Goal: Task Accomplishment & Management: Use online tool/utility

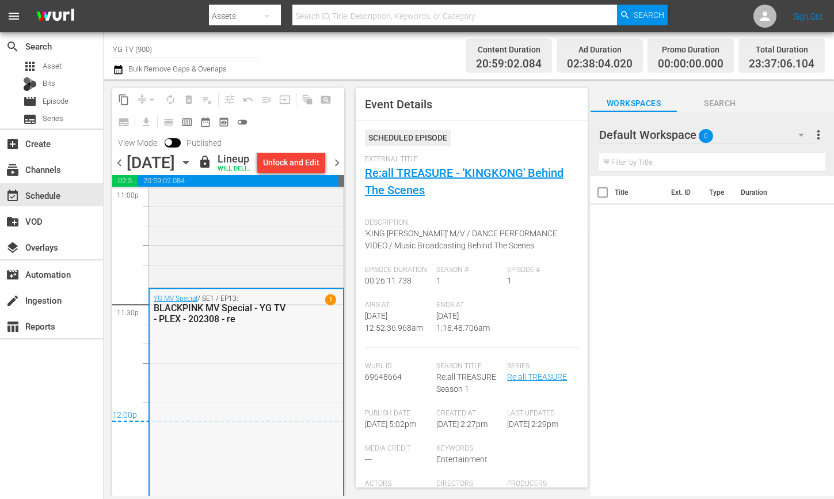
scroll to position [5464, 0]
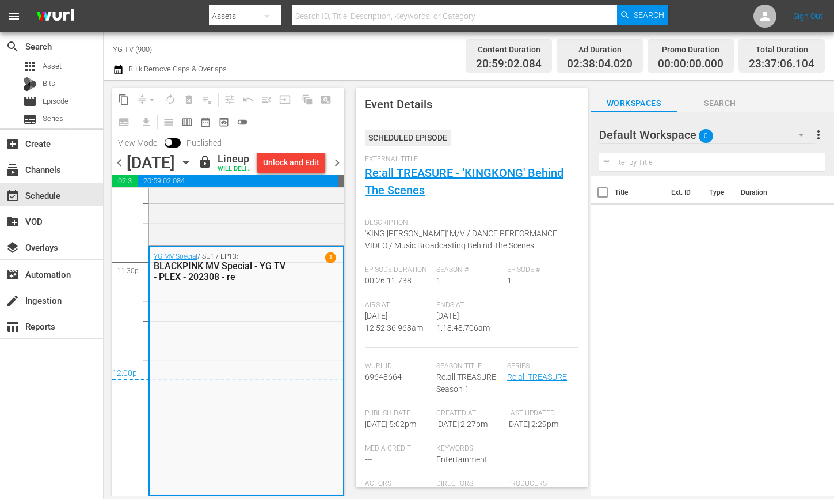
click at [339, 170] on span "chevron_right" at bounding box center [337, 162] width 14 height 14
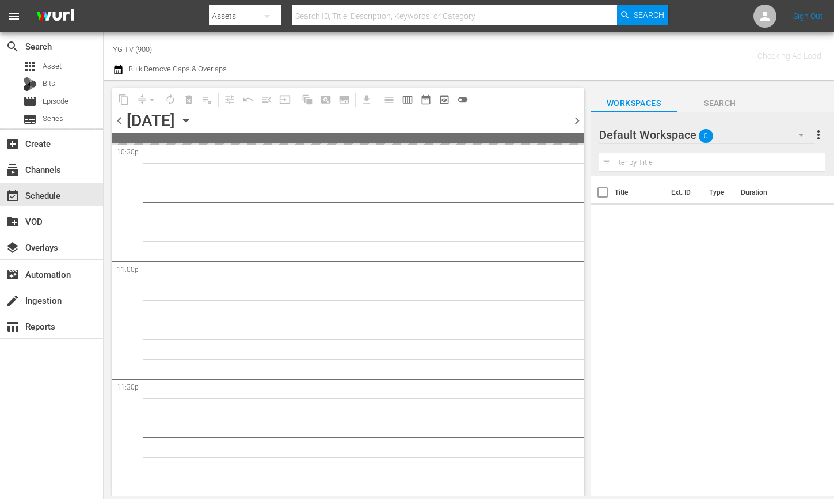
scroll to position [5287, 0]
click at [771, 140] on div "Default Workspace 0" at bounding box center [707, 135] width 216 height 32
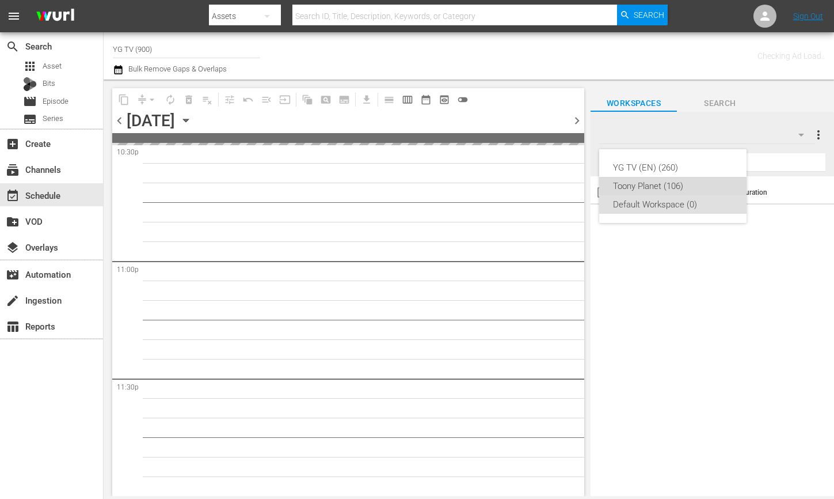
drag, startPoint x: 719, startPoint y: 183, endPoint x: 767, endPoint y: 207, distance: 54.1
click at [719, 183] on div "Toony Planet (106)" at bounding box center [673, 186] width 120 height 18
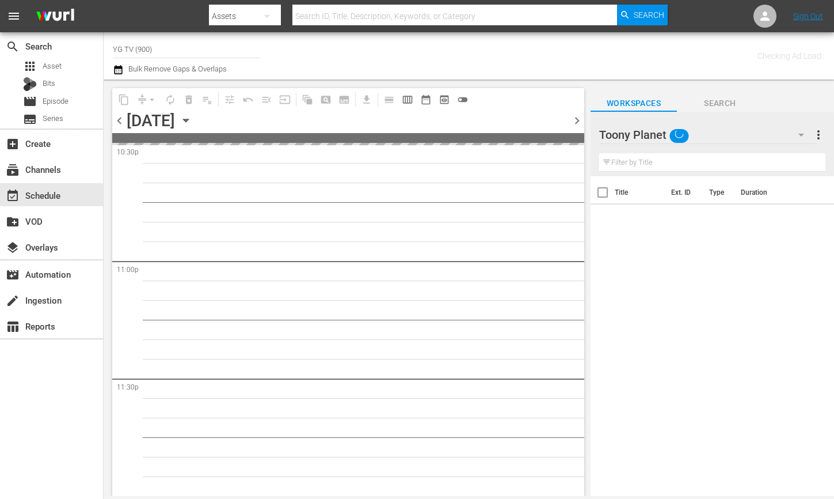
click at [712, 127] on div "Toony Planet" at bounding box center [707, 135] width 216 height 32
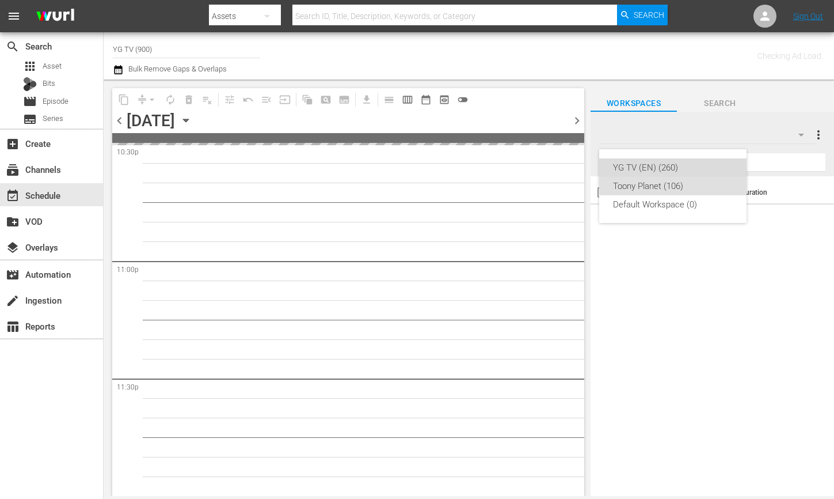
drag, startPoint x: 688, startPoint y: 163, endPoint x: 446, endPoint y: 88, distance: 253.7
click at [688, 163] on div "YG TV (EN) (260)" at bounding box center [673, 167] width 120 height 18
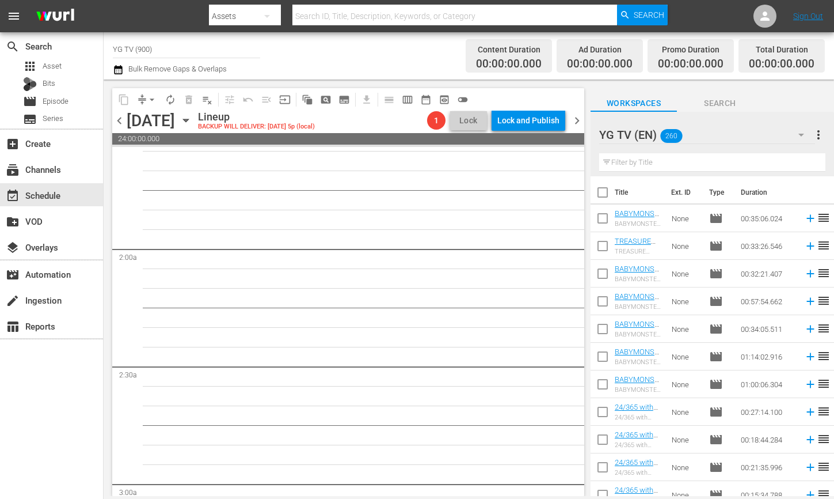
scroll to position [0, 0]
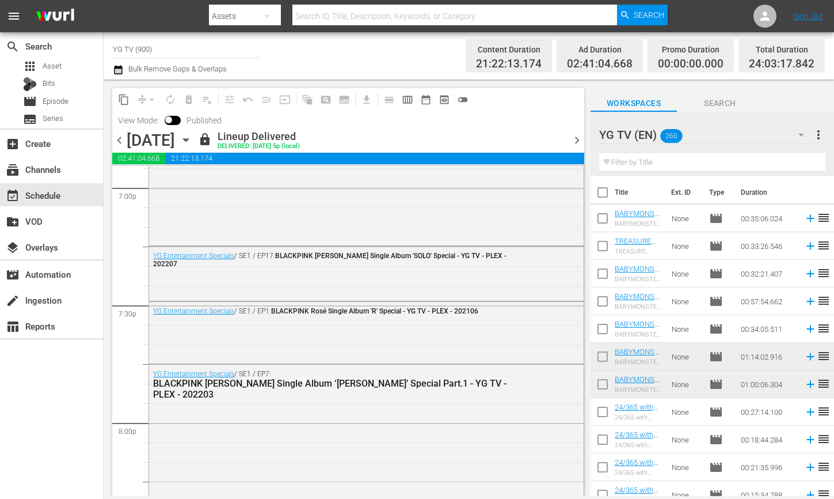
scroll to position [5403, 0]
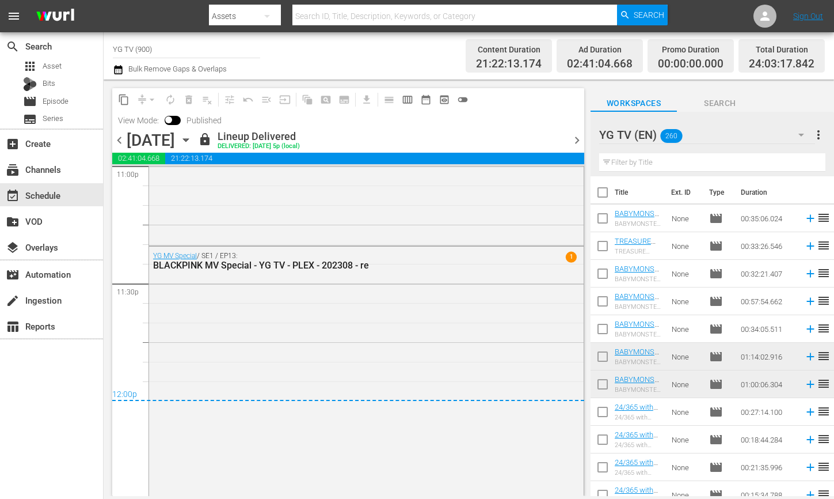
click at [582, 136] on span "chevron_right" at bounding box center [577, 140] width 14 height 14
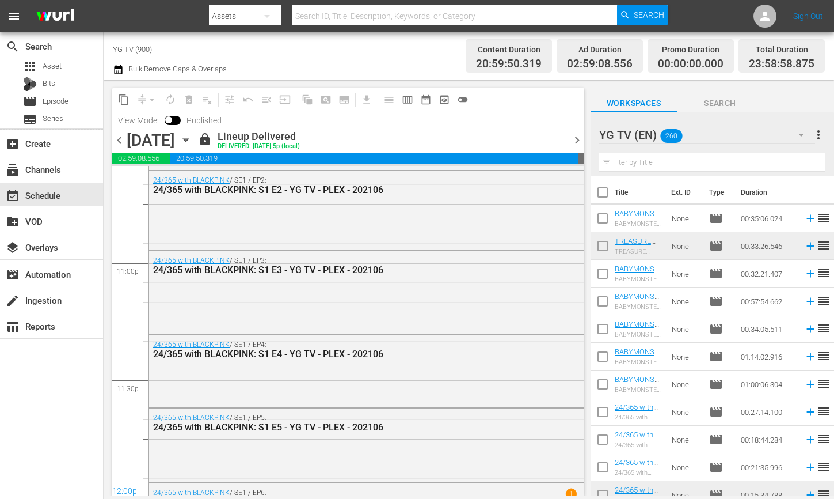
scroll to position [5399, 0]
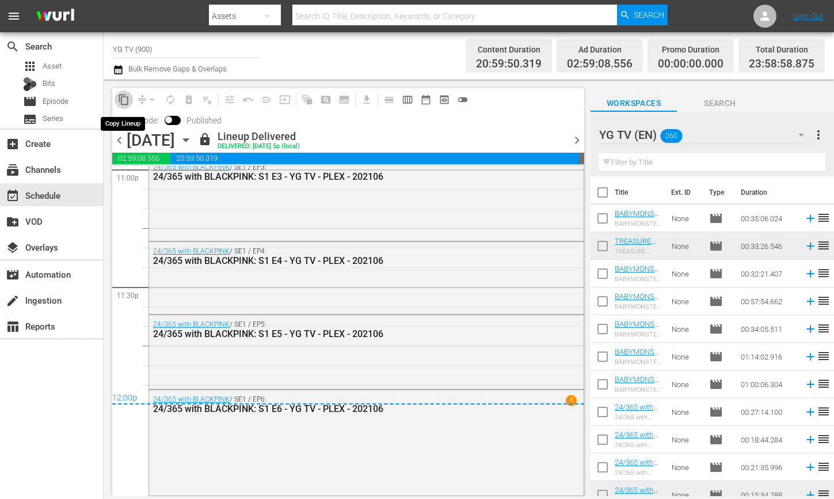
click at [126, 104] on span "content_copy" at bounding box center [124, 100] width 12 height 12
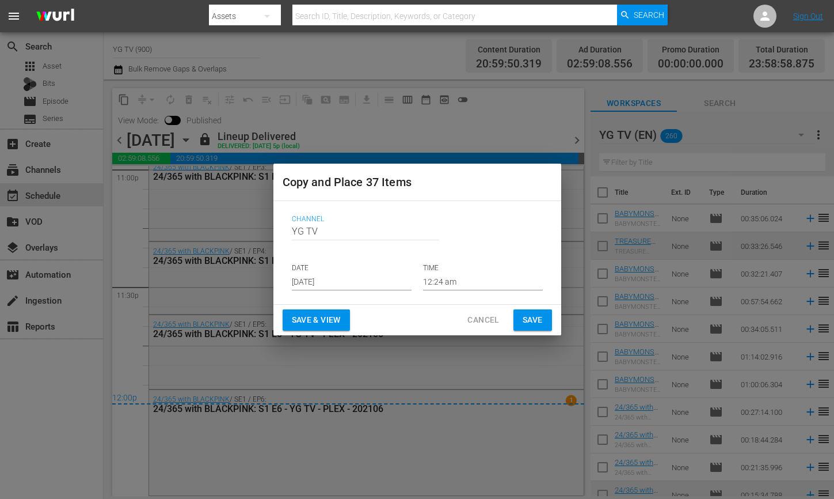
click at [341, 279] on input "Aug 15th 2025" at bounding box center [352, 281] width 120 height 17
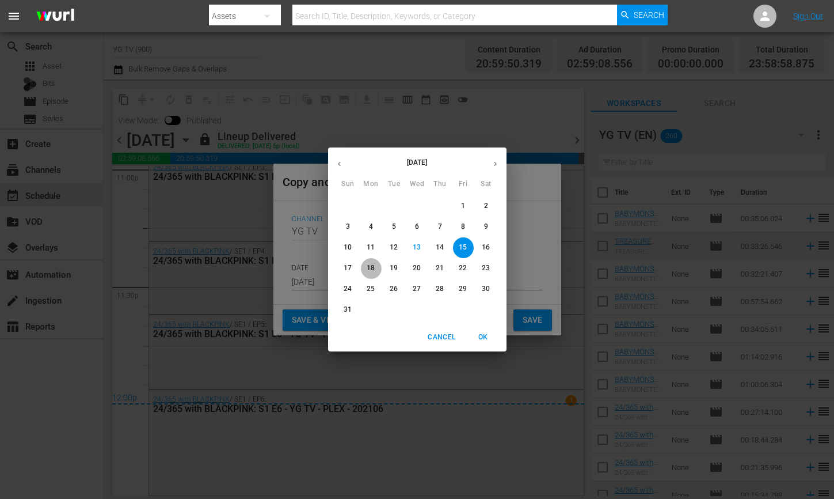
click at [377, 268] on span "18" at bounding box center [371, 268] width 21 height 10
type input "Aug 18th 2025"
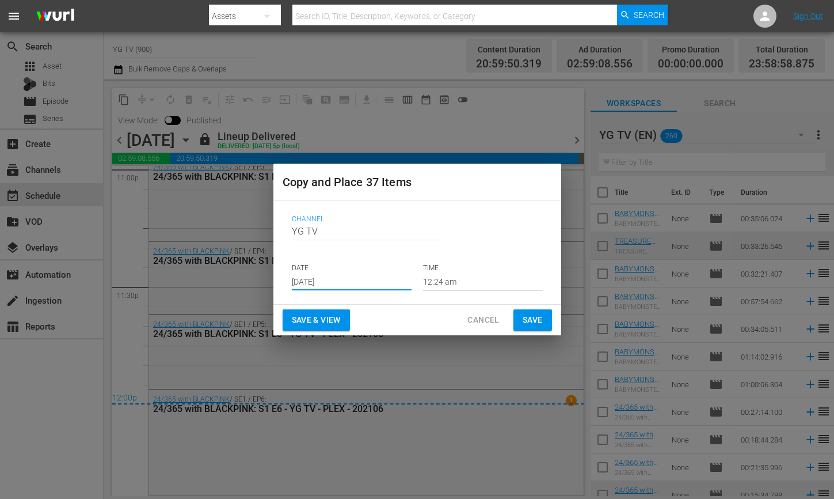
click at [545, 327] on button "Save" at bounding box center [533, 319] width 39 height 21
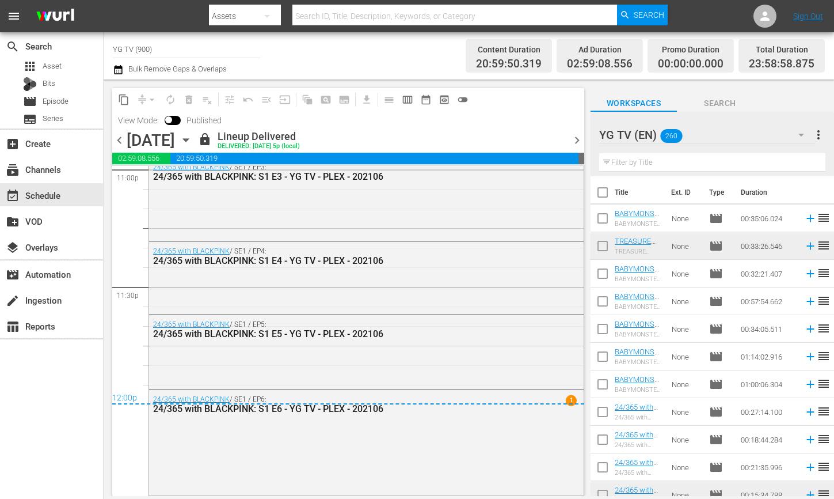
click at [576, 141] on span "chevron_right" at bounding box center [577, 140] width 14 height 14
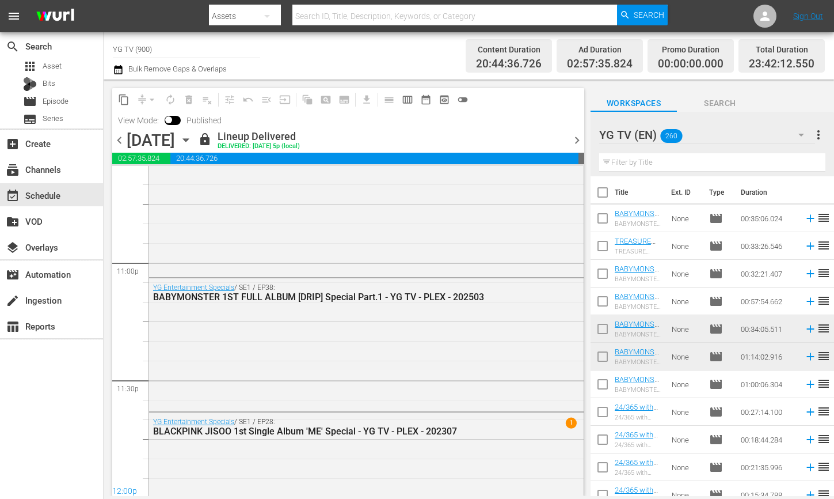
scroll to position [5329, 0]
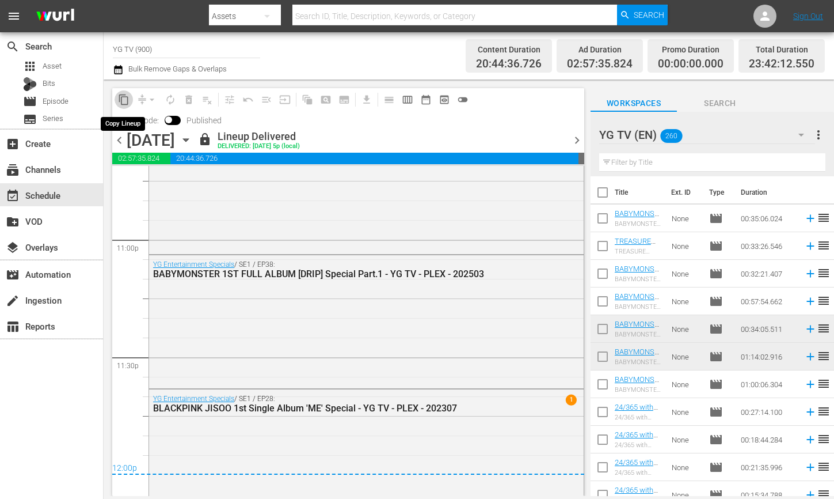
click at [124, 102] on span "content_copy" at bounding box center [124, 100] width 12 height 12
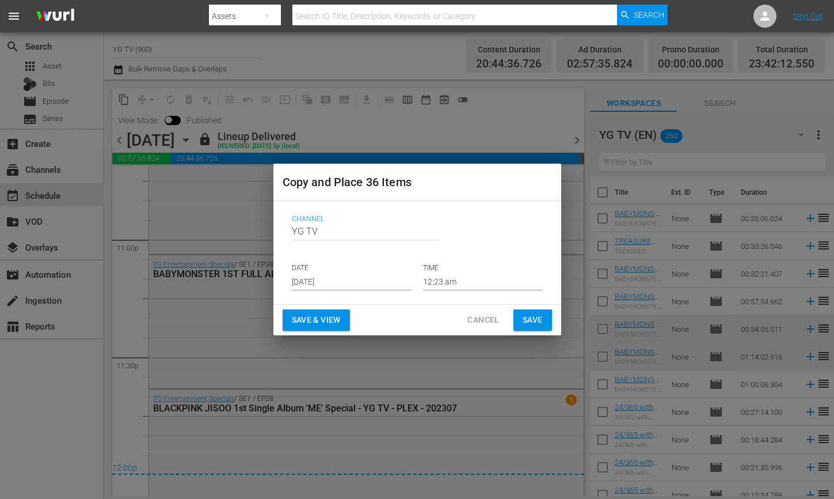
click at [319, 291] on div "Channel Channel Title YG TV DATE Aug 15th 2025 TIME 12:23 am" at bounding box center [417, 253] width 269 height 94
click at [317, 283] on input "Aug 15th 2025" at bounding box center [352, 281] width 120 height 17
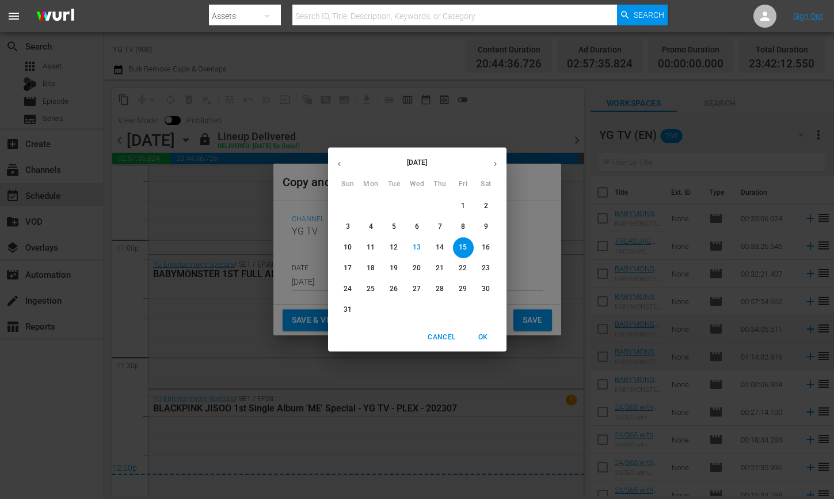
click at [392, 267] on p "19" at bounding box center [394, 268] width 8 height 10
type input "Aug 19th 2025"
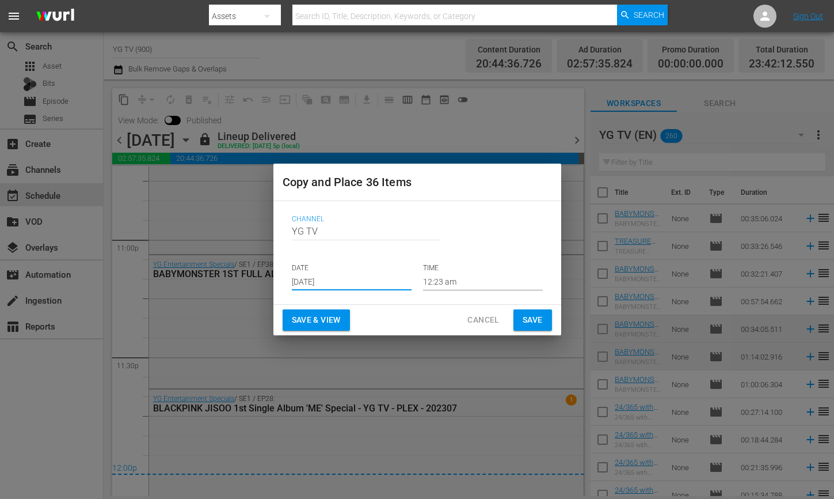
click at [542, 326] on button "Save" at bounding box center [533, 319] width 39 height 21
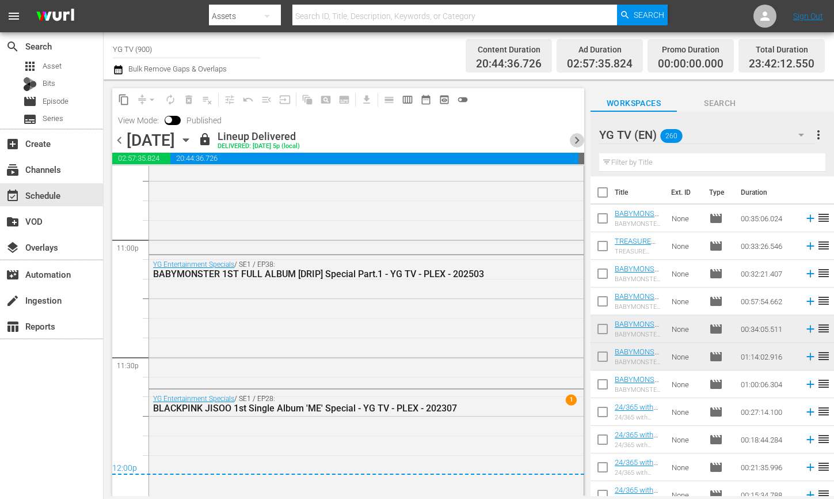
click at [580, 139] on span "chevron_right" at bounding box center [577, 140] width 14 height 14
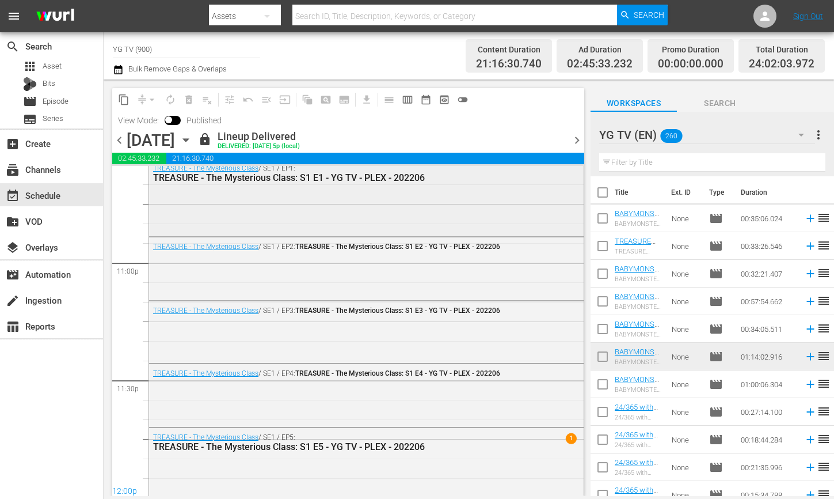
scroll to position [5337, 0]
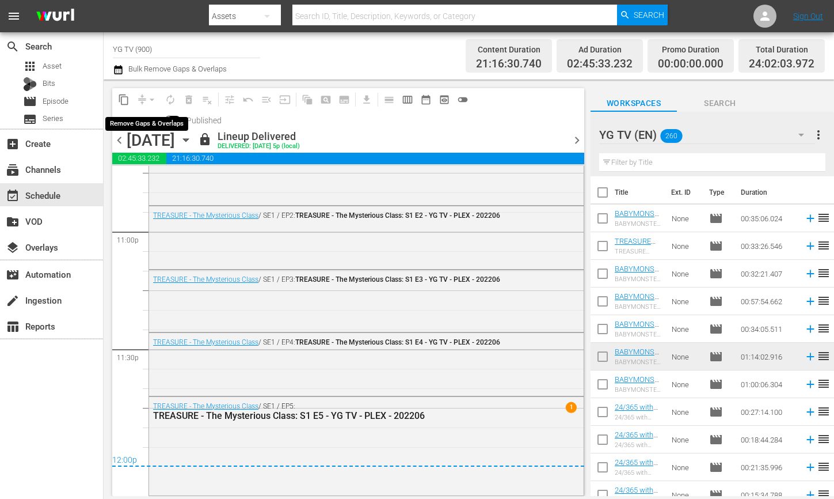
click at [130, 98] on button "content_copy" at bounding box center [124, 99] width 18 height 18
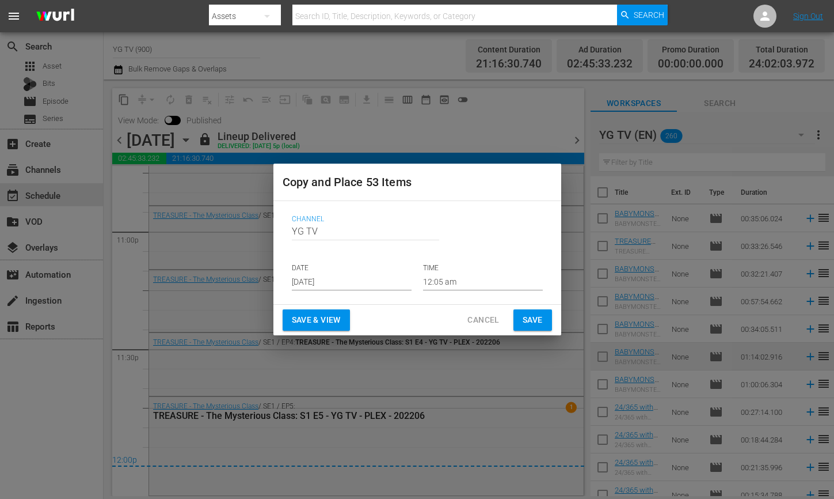
click at [322, 280] on input "Aug 15th 2025" at bounding box center [352, 281] width 120 height 17
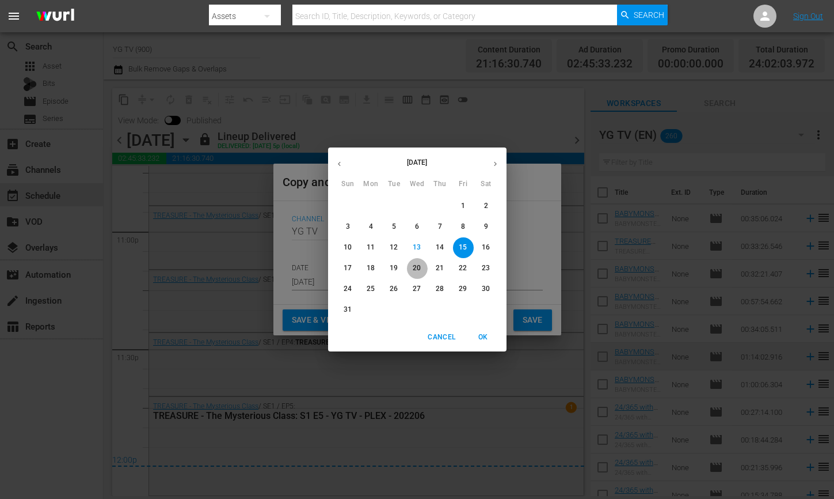
click at [421, 263] on span "20" at bounding box center [417, 268] width 21 height 10
type input "Aug 20th 2025"
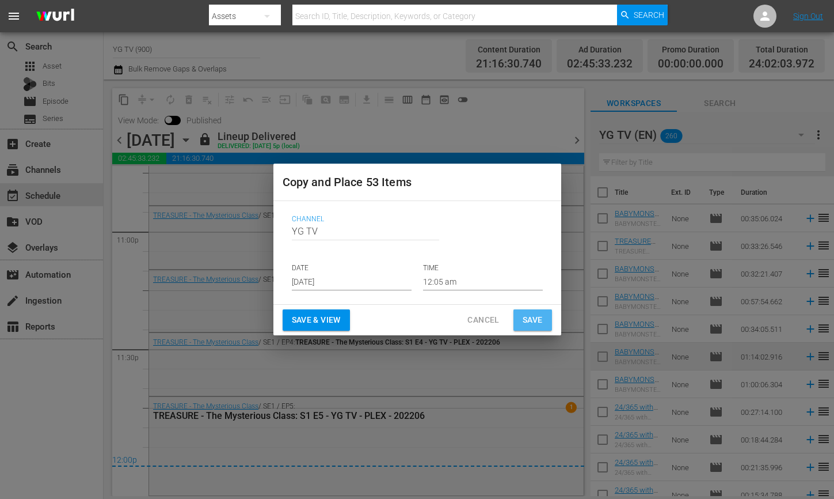
click at [525, 320] on span "Save" at bounding box center [533, 320] width 20 height 14
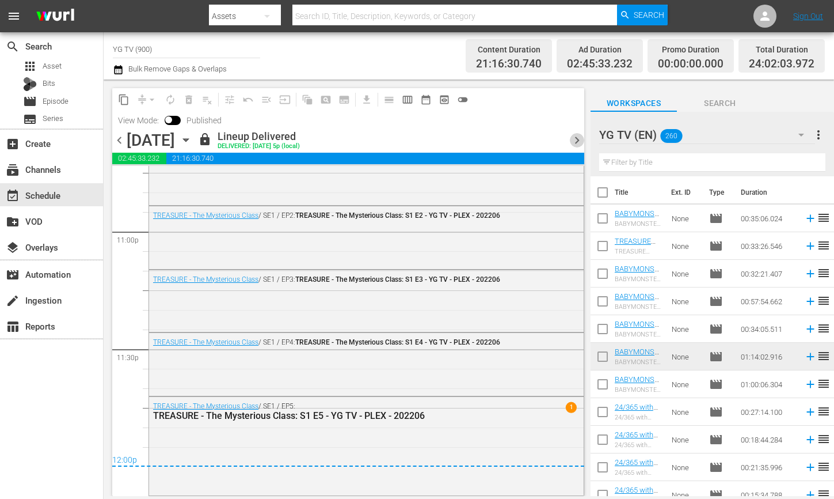
click at [575, 142] on span "chevron_right" at bounding box center [577, 140] width 14 height 14
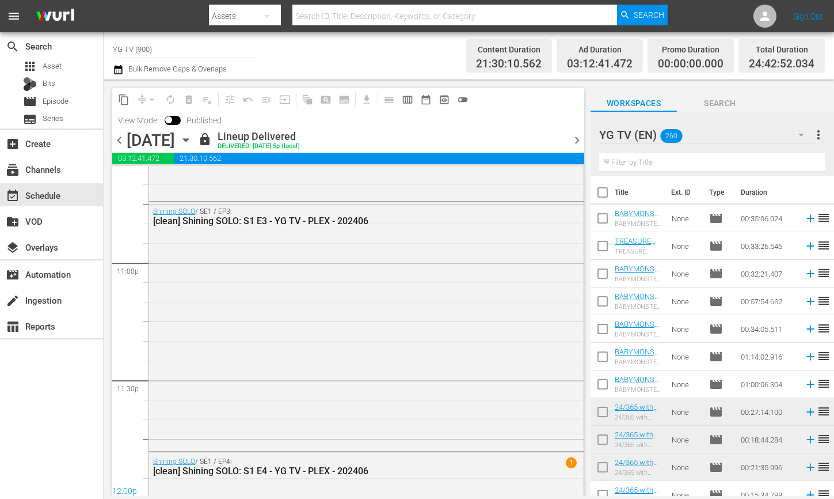
scroll to position [5403, 0]
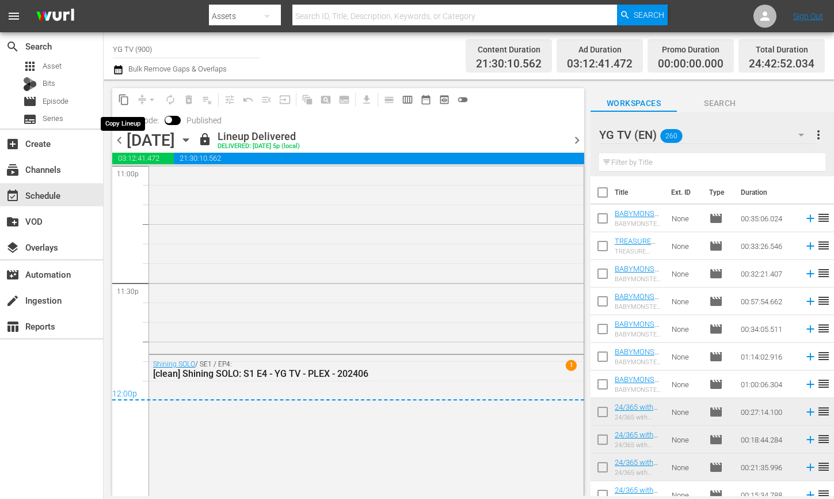
click at [123, 100] on span "content_copy" at bounding box center [124, 100] width 12 height 12
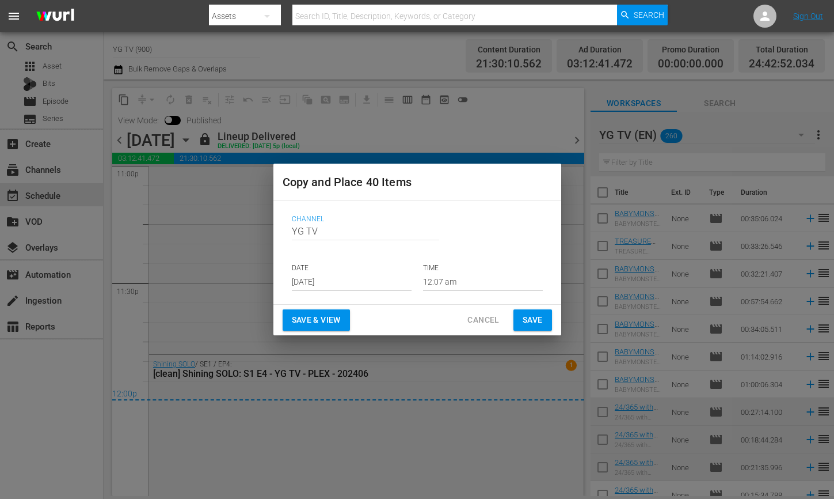
click at [363, 284] on input "Aug 15th 2025" at bounding box center [352, 281] width 120 height 17
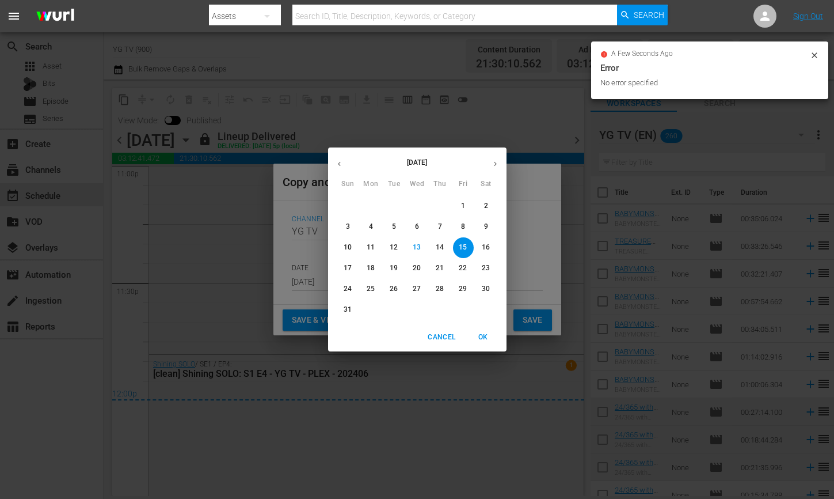
click at [443, 271] on p "21" at bounding box center [440, 268] width 8 height 10
type input "Aug 21st 2025"
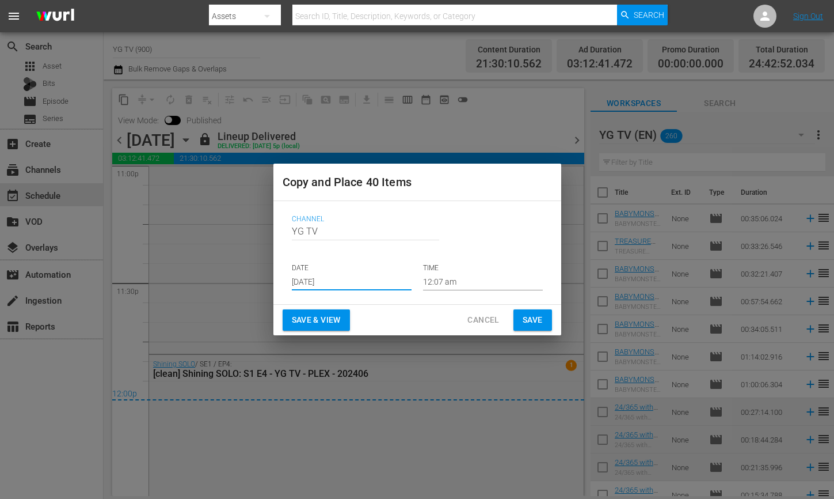
click at [537, 323] on span "Save" at bounding box center [533, 320] width 20 height 14
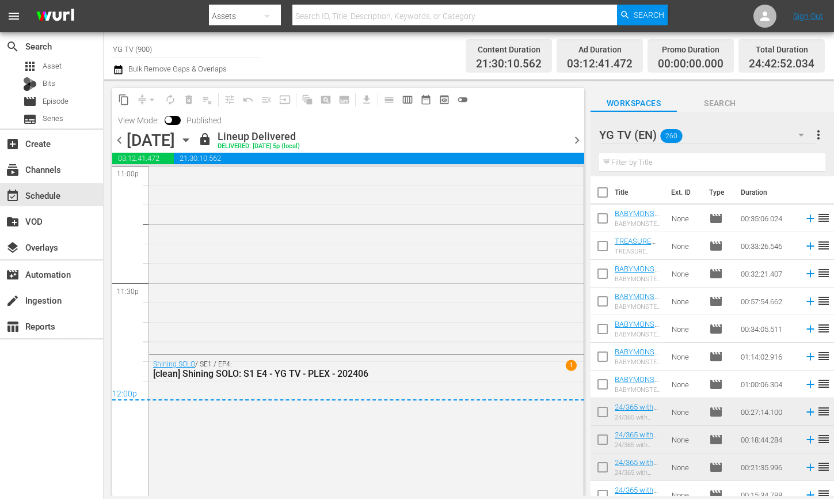
click at [573, 137] on span "chevron_right" at bounding box center [577, 140] width 14 height 14
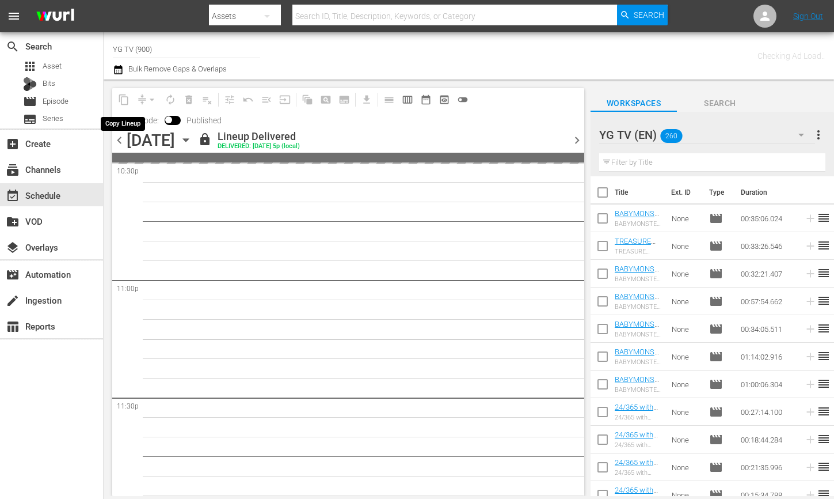
scroll to position [5306, 0]
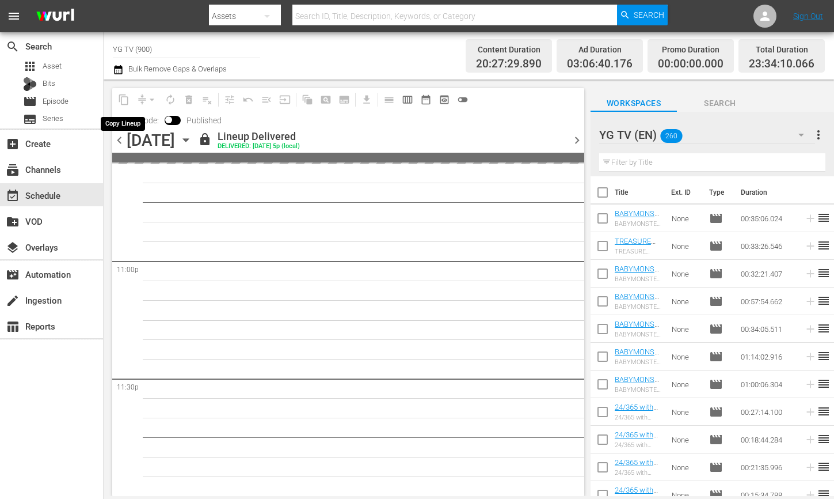
click at [127, 102] on span "content_copy" at bounding box center [124, 99] width 18 height 18
click at [124, 102] on span "content_copy" at bounding box center [124, 100] width 12 height 12
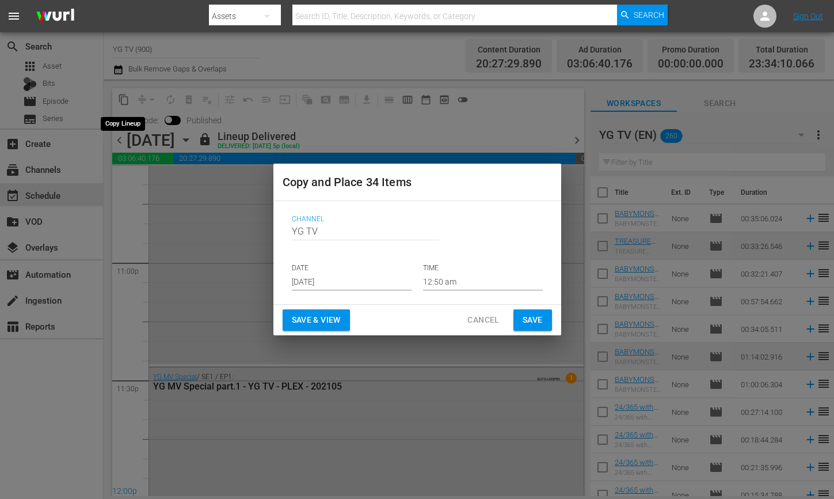
scroll to position [5403, 0]
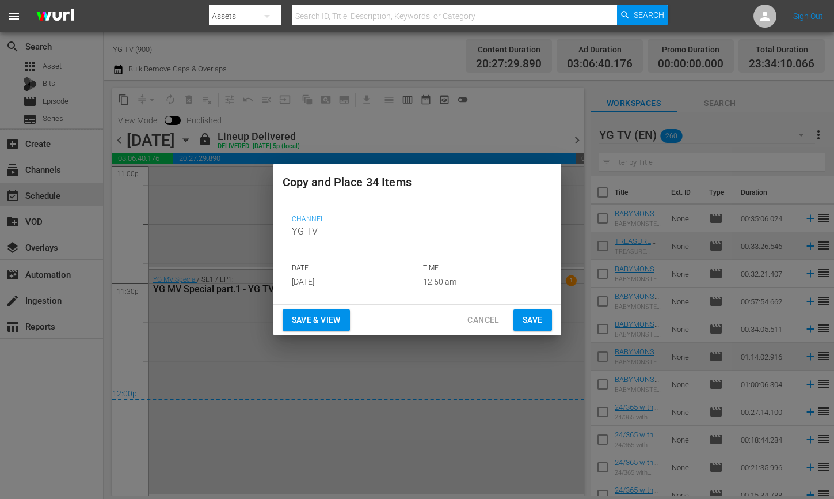
click at [387, 278] on input "Aug 15th 2025" at bounding box center [352, 281] width 120 height 17
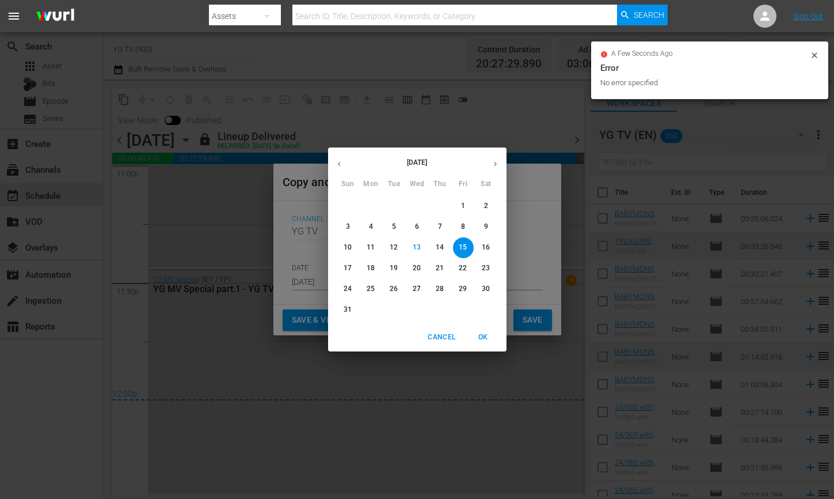
click at [464, 266] on p "22" at bounding box center [463, 268] width 8 height 10
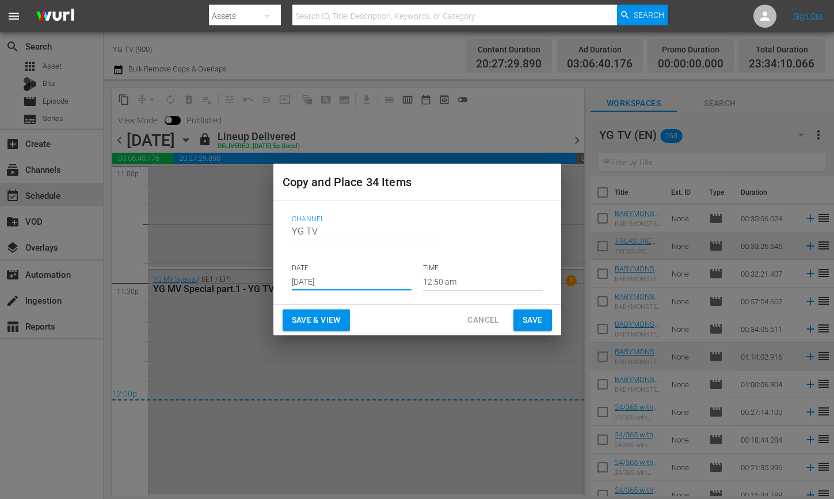
type input "Aug 22nd 2025"
click at [543, 321] on button "Save" at bounding box center [533, 319] width 39 height 21
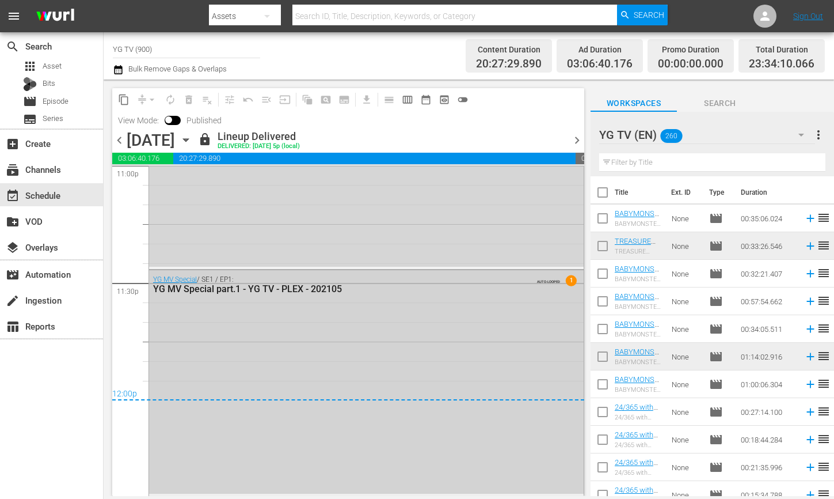
scroll to position [5405, 0]
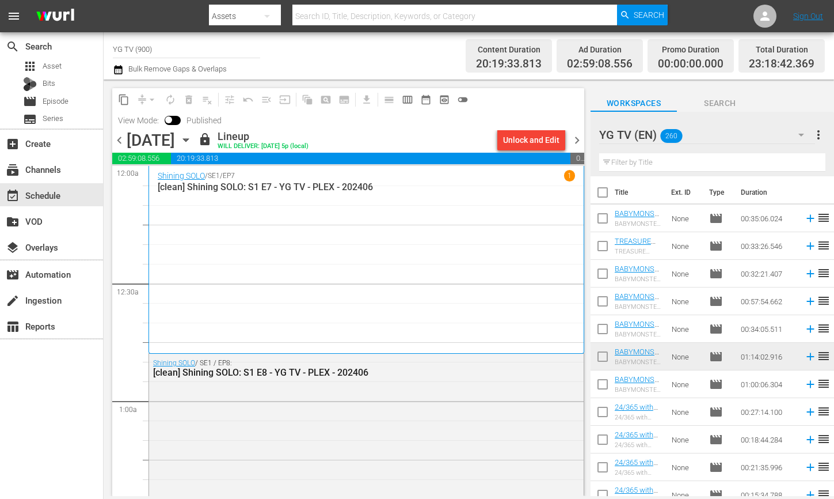
scroll to position [564, 0]
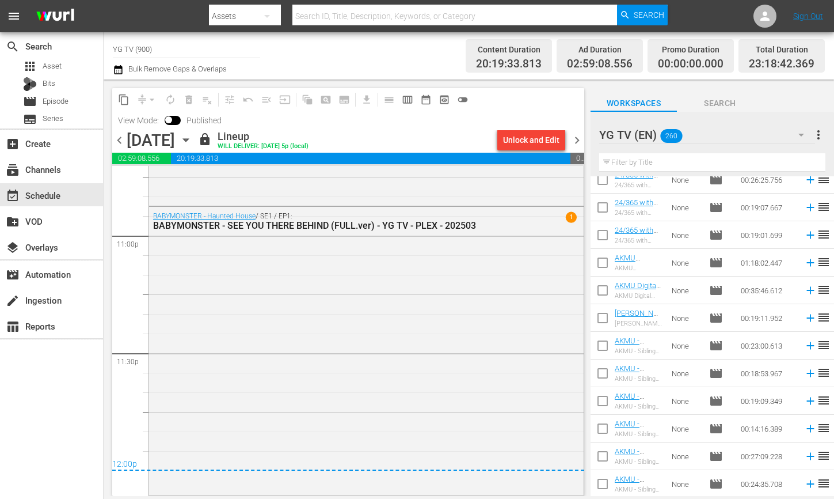
click at [720, 124] on div "YG TV (EN) 260" at bounding box center [707, 135] width 216 height 32
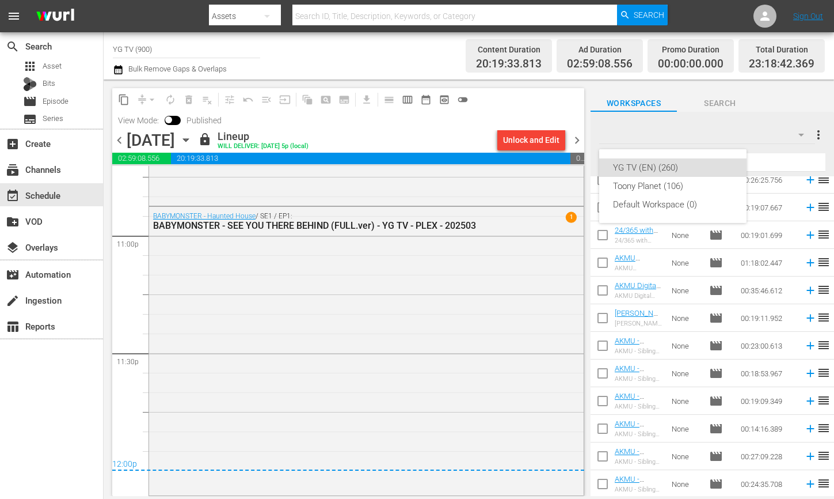
click at [320, 280] on div "YG TV (EN) (260) Toony Planet (106) Default Workspace (0)" at bounding box center [417, 249] width 834 height 499
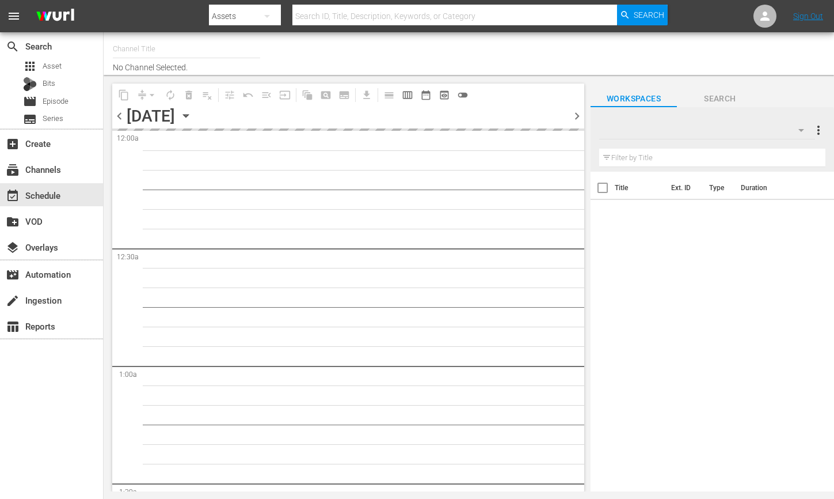
type input "YG TV (900)"
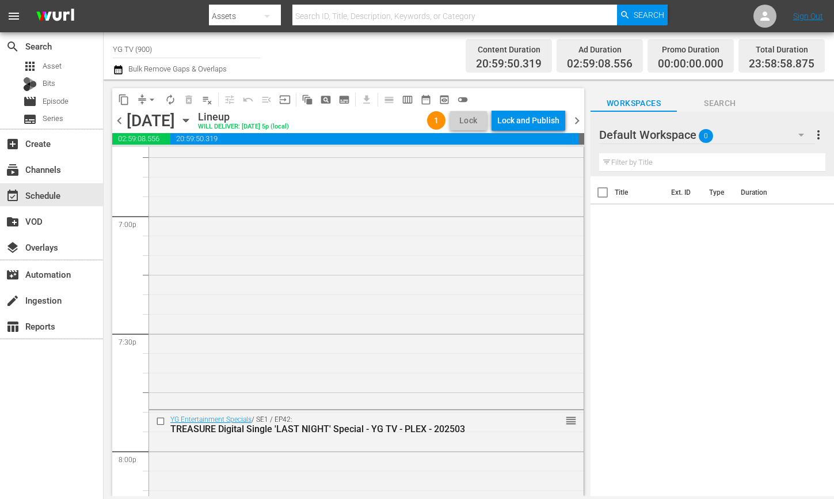
scroll to position [5378, 0]
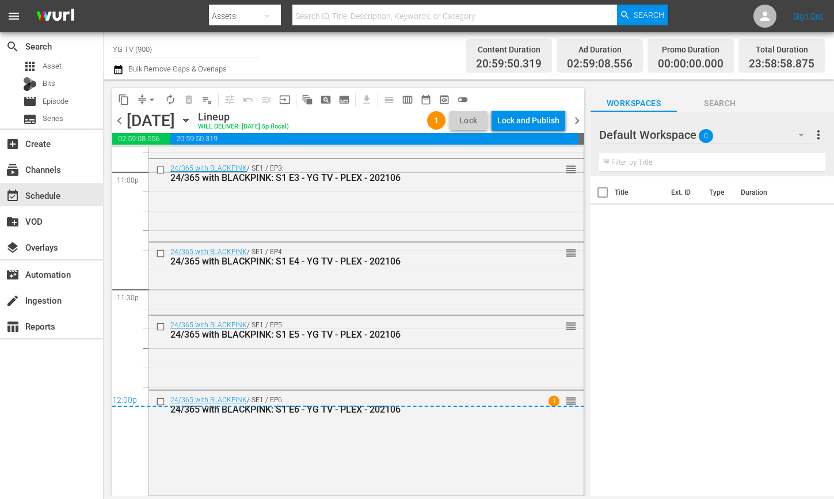
click at [152, 100] on span "arrow_drop_down" at bounding box center [152, 100] width 12 height 12
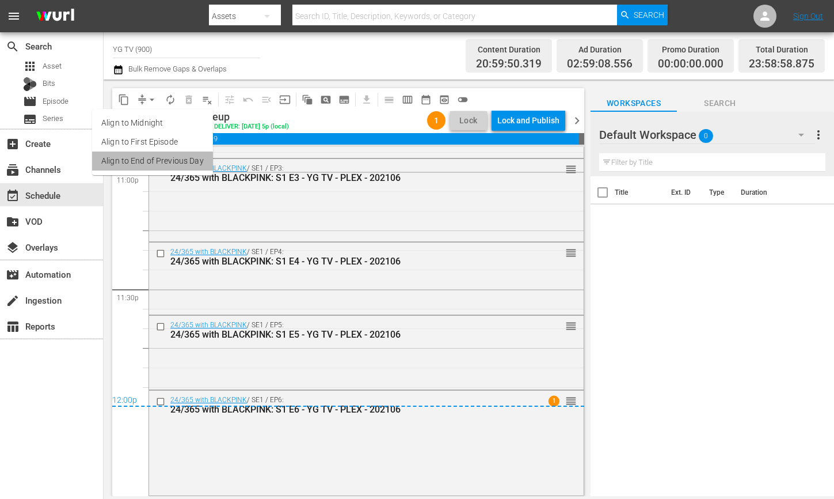
click at [155, 158] on li "Align to End of Previous Day" at bounding box center [152, 160] width 121 height 19
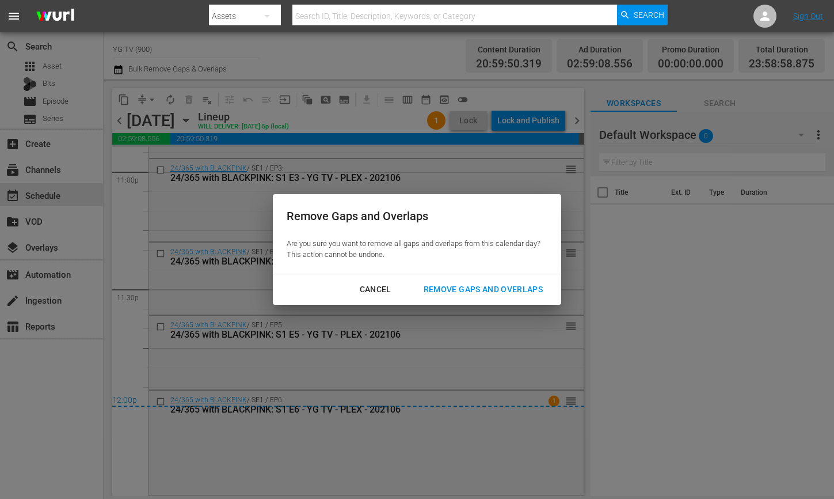
click at [502, 287] on div "Remove Gaps and Overlaps" at bounding box center [484, 289] width 138 height 14
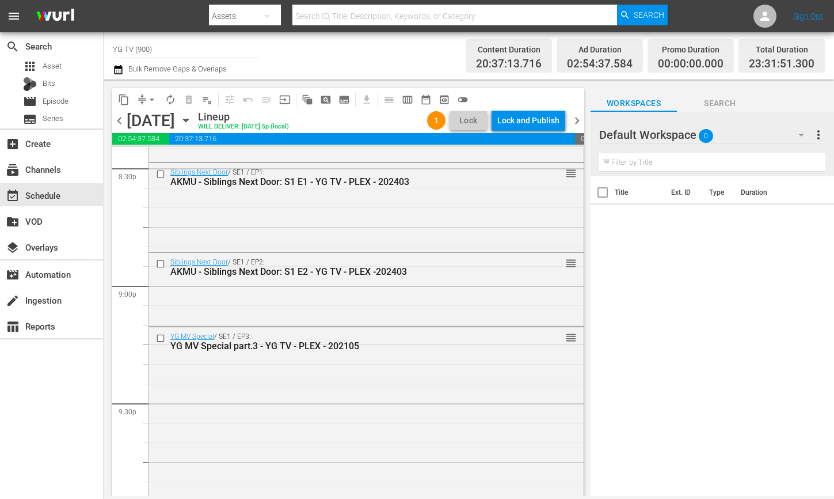
scroll to position [5295, 0]
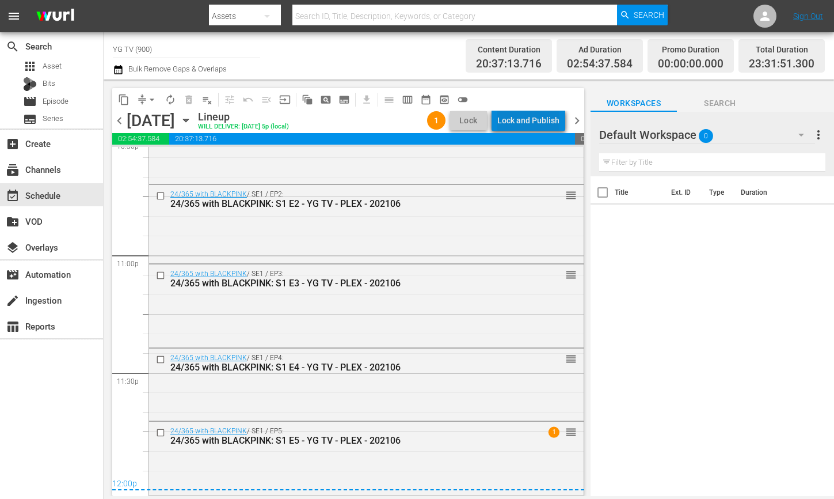
click at [536, 116] on div "Lock and Publish" at bounding box center [528, 120] width 62 height 21
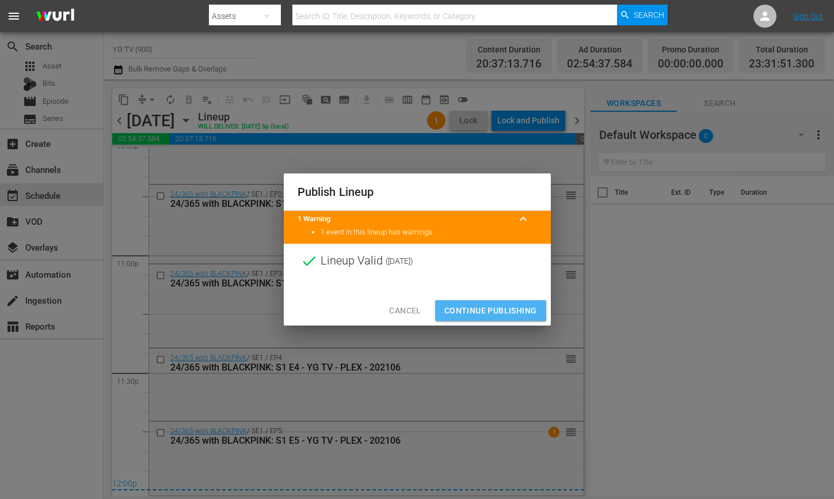
click at [489, 309] on span "Continue Publishing" at bounding box center [490, 310] width 93 height 14
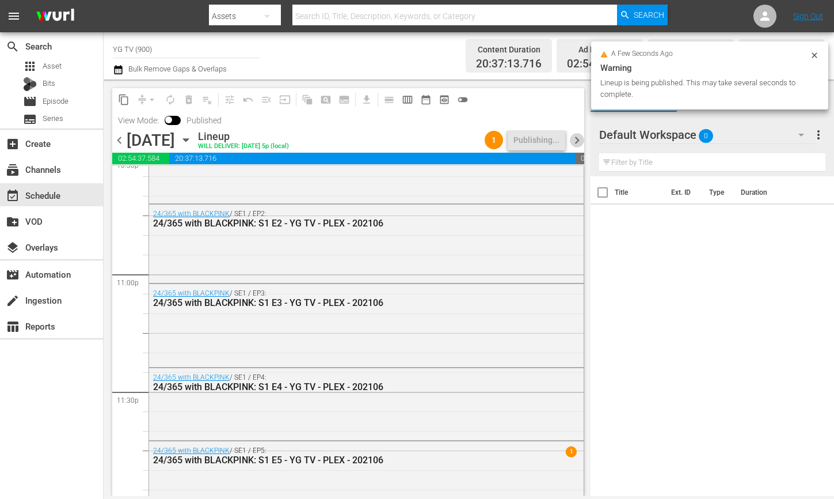
click at [582, 140] on span "chevron_right" at bounding box center [577, 140] width 14 height 14
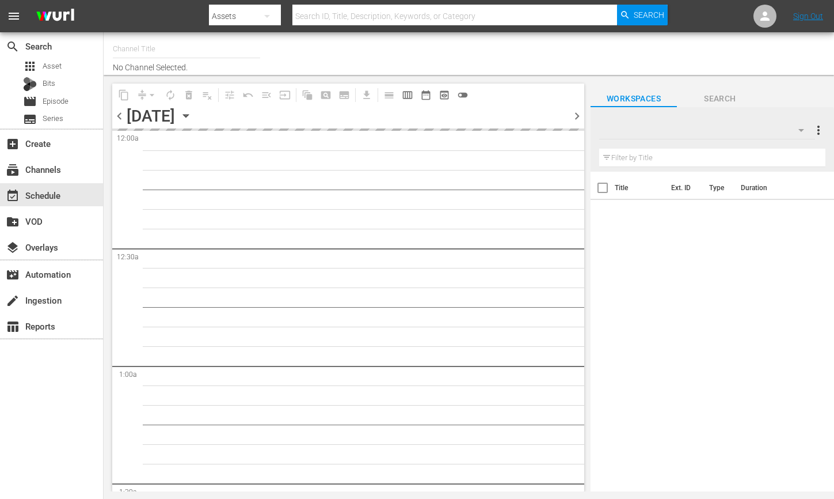
type input "YG TV (900)"
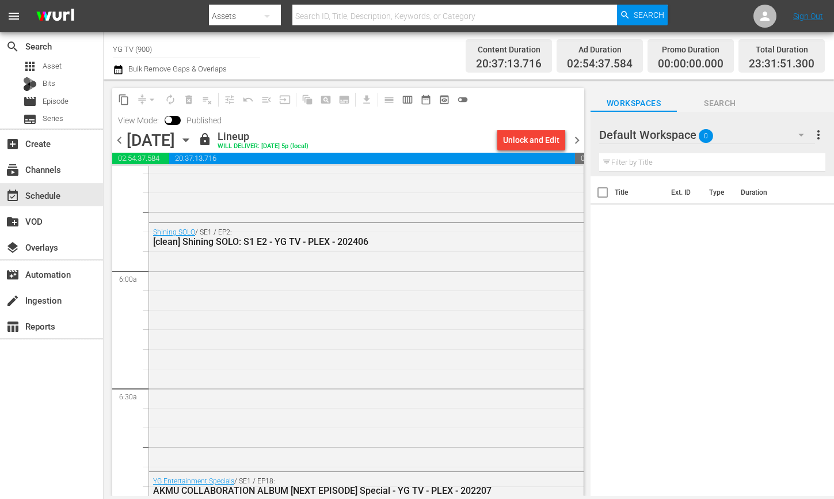
scroll to position [1716, 0]
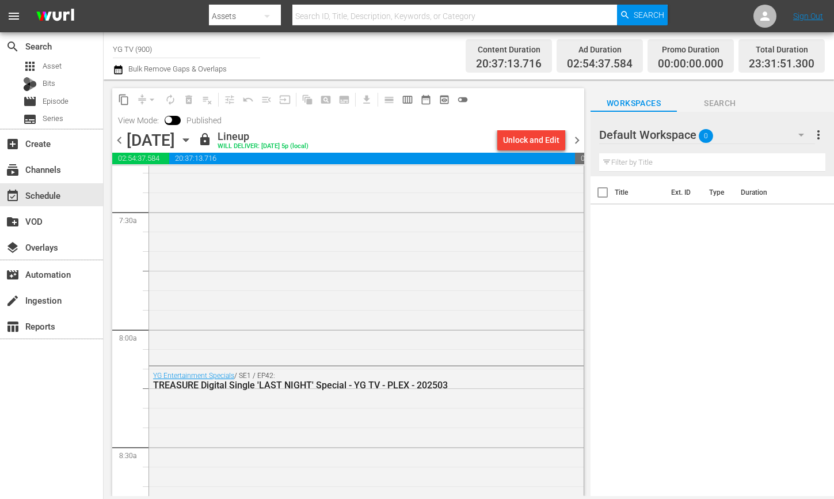
click at [771, 137] on div "Default Workspace 0" at bounding box center [707, 135] width 216 height 32
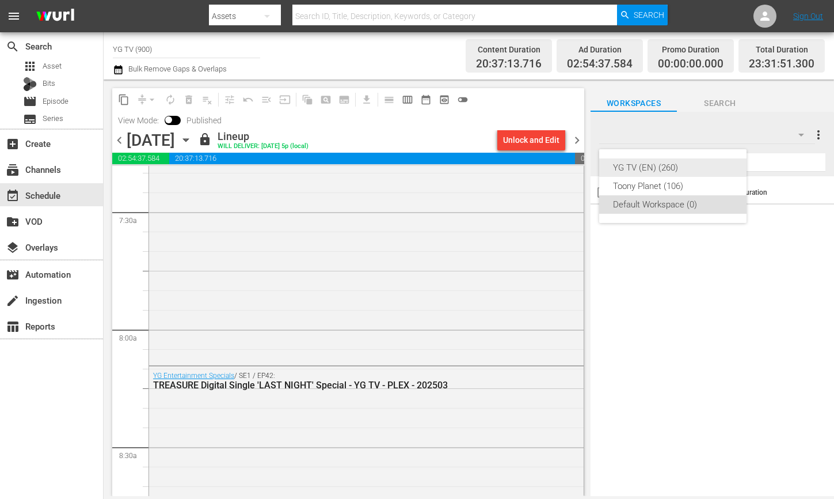
click at [680, 159] on div "YG TV (EN) (260)" at bounding box center [673, 167] width 120 height 18
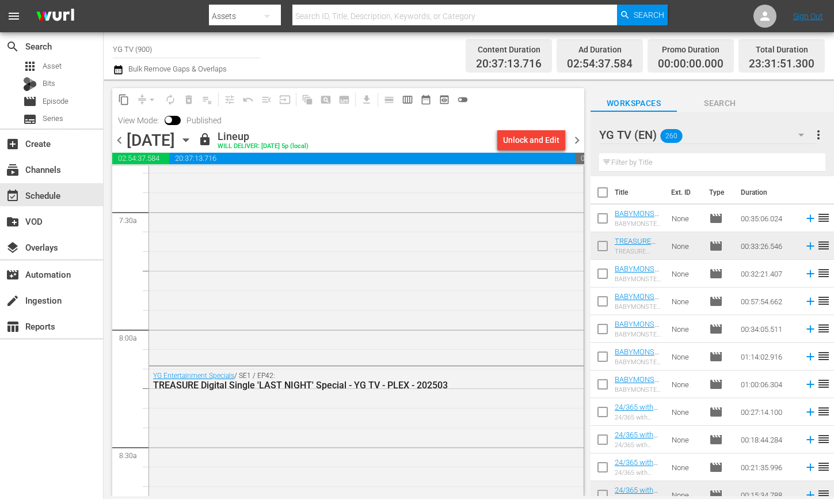
drag, startPoint x: 577, startPoint y: 139, endPoint x: 370, endPoint y: 9, distance: 245.0
click at [577, 139] on span "chevron_right" at bounding box center [577, 140] width 14 height 14
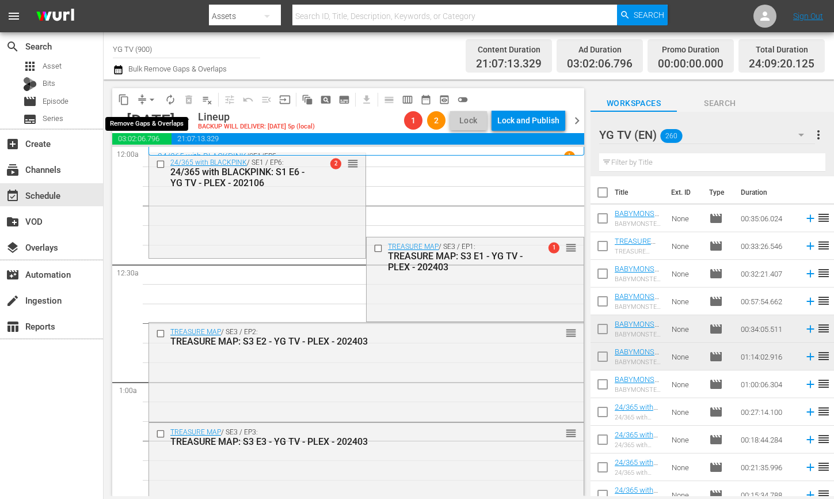
click at [149, 100] on span "arrow_drop_down" at bounding box center [152, 100] width 12 height 12
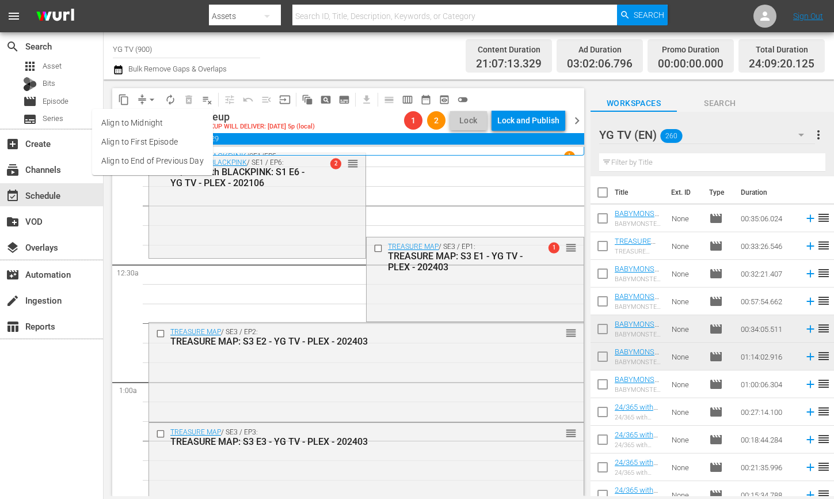
click at [165, 154] on li "Align to End of Previous Day" at bounding box center [152, 160] width 121 height 19
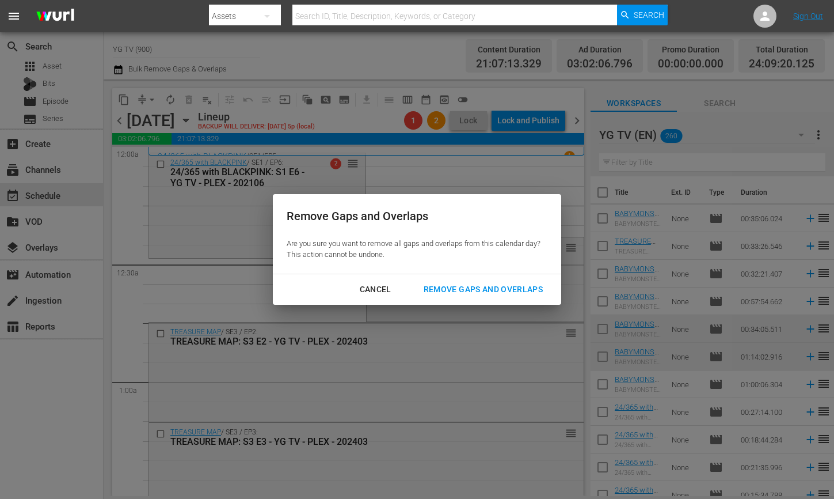
drag, startPoint x: 493, startPoint y: 294, endPoint x: 131, endPoint y: 228, distance: 367.5
click at [493, 292] on div "Remove Gaps and Overlaps" at bounding box center [484, 289] width 138 height 14
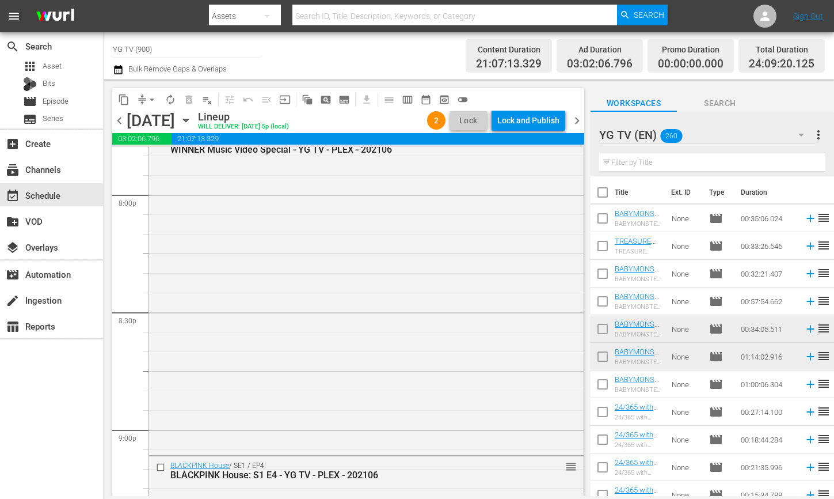
scroll to position [5331, 0]
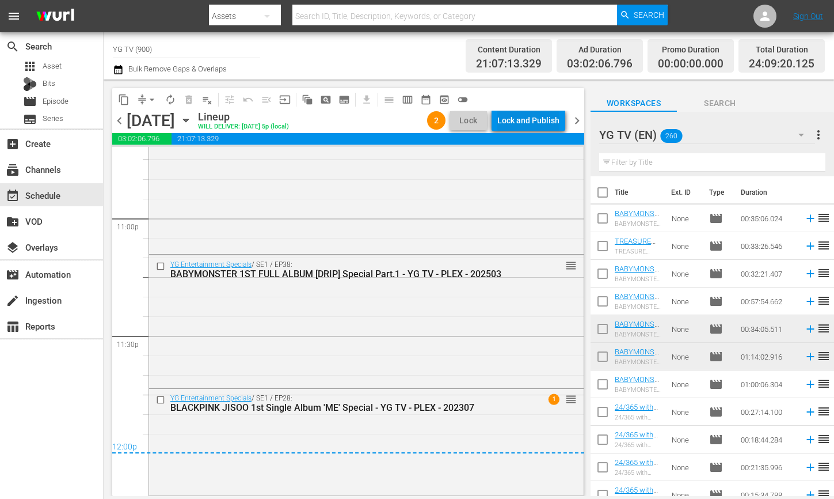
click at [560, 116] on button "Lock and Publish" at bounding box center [529, 120] width 74 height 21
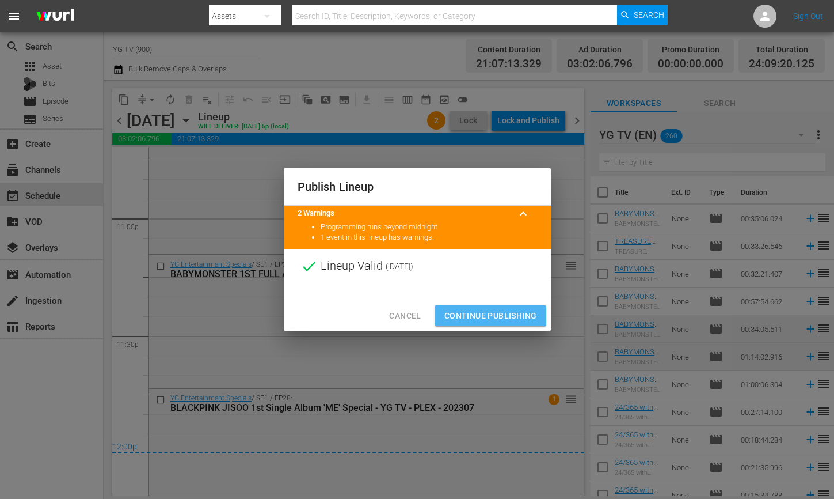
click at [477, 305] on button "Continue Publishing" at bounding box center [490, 315] width 111 height 21
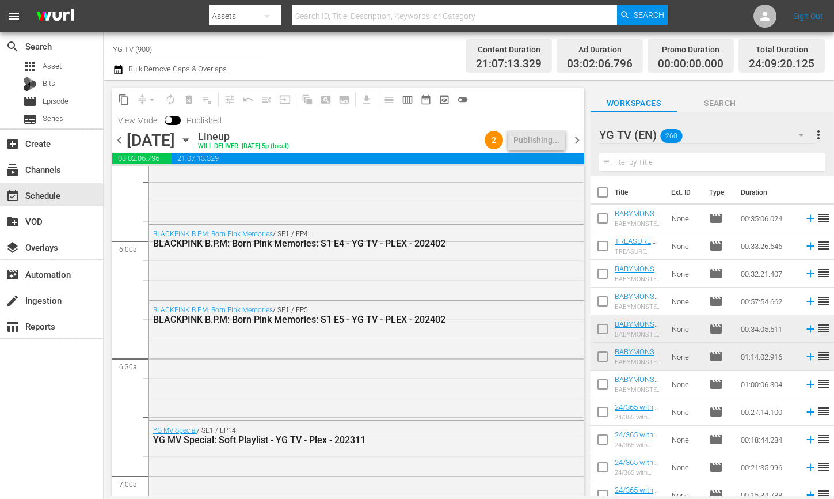
scroll to position [2317, 0]
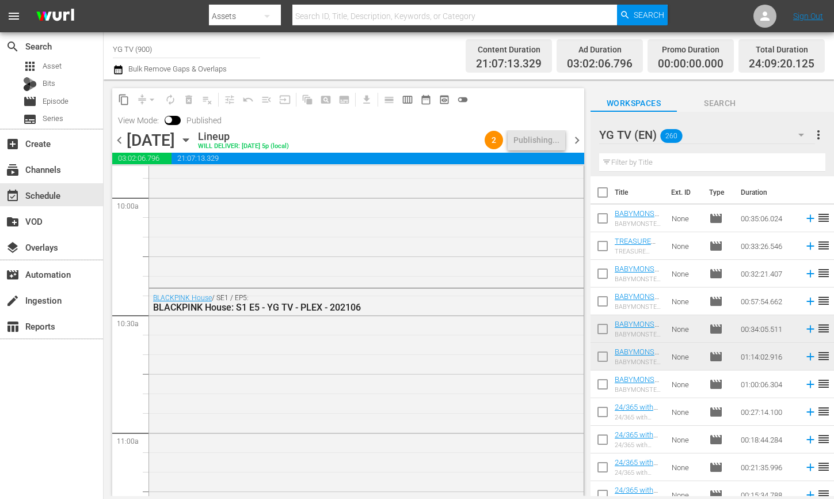
click at [576, 140] on span "chevron_right" at bounding box center [577, 140] width 14 height 14
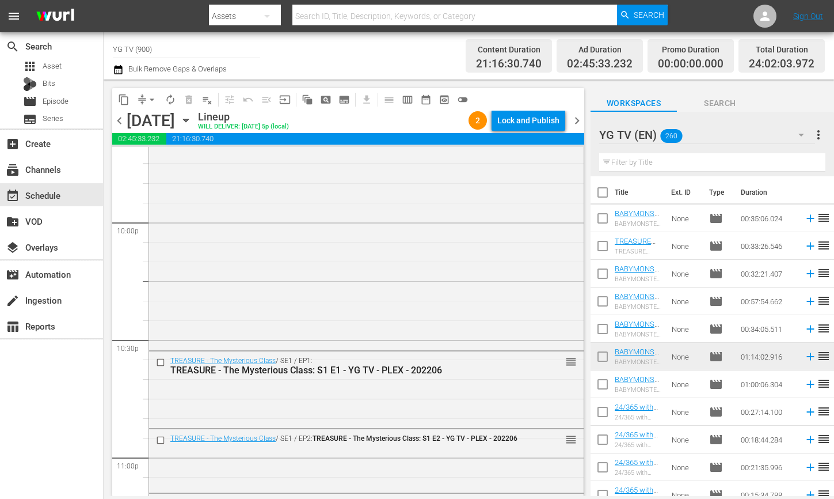
scroll to position [5316, 0]
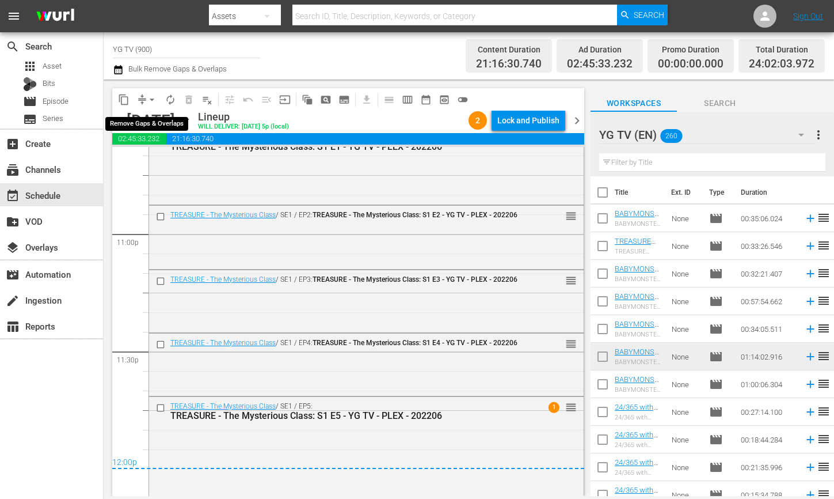
click at [147, 102] on span "arrow_drop_down" at bounding box center [152, 100] width 12 height 12
click at [178, 164] on li "Align to End of Previous Day" at bounding box center [152, 160] width 121 height 19
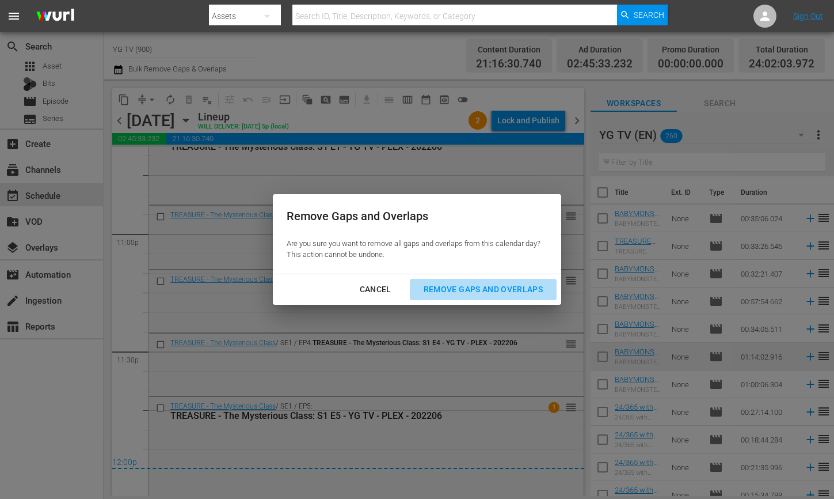
drag, startPoint x: 429, startPoint y: 287, endPoint x: 160, endPoint y: 312, distance: 270.0
click at [428, 287] on div "Remove Gaps and Overlaps" at bounding box center [484, 289] width 138 height 14
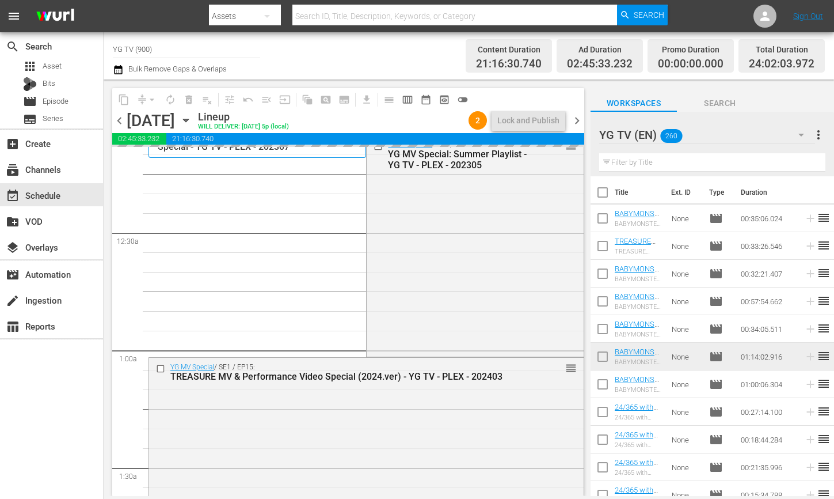
scroll to position [0, 0]
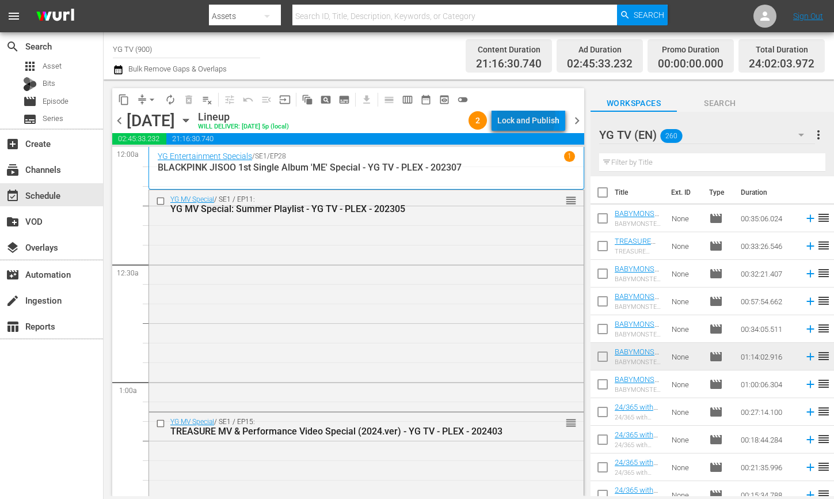
click at [522, 117] on div "Lock and Publish" at bounding box center [528, 120] width 62 height 21
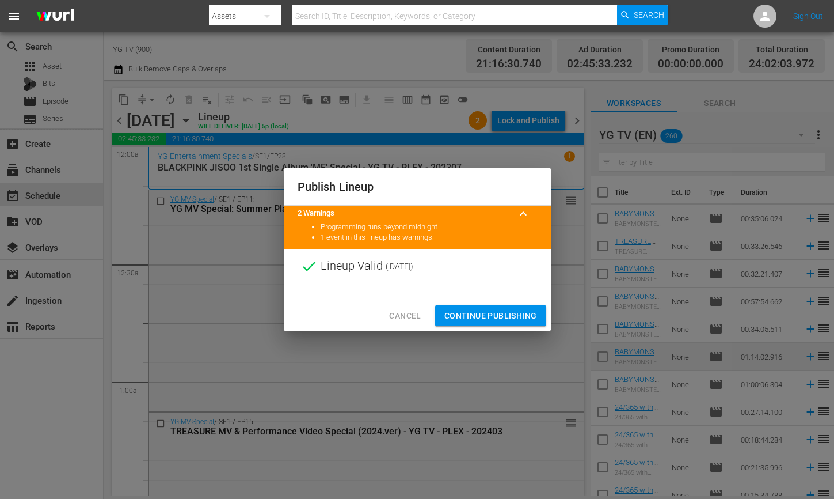
click at [488, 312] on span "Continue Publishing" at bounding box center [490, 316] width 93 height 14
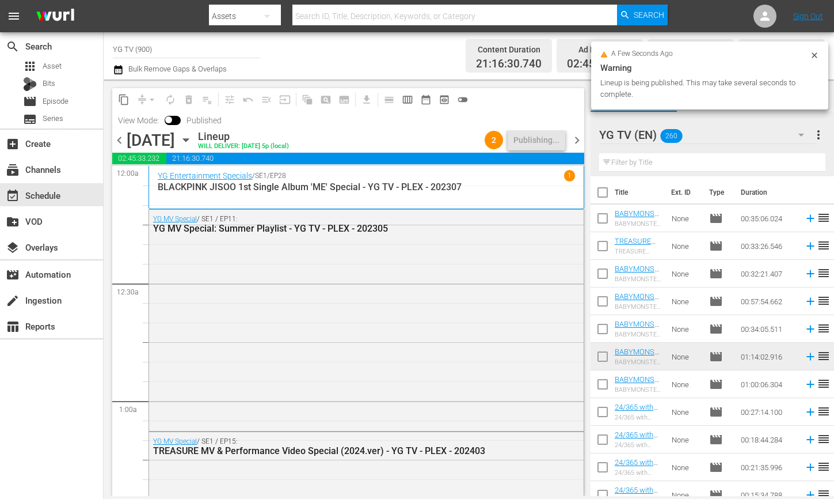
click at [579, 132] on div "chevron_left Wednesday, August 20th August 20th Lineup WILL DELIVER: 8/19 @ 5p …" at bounding box center [348, 141] width 472 height 22
click at [576, 137] on span "chevron_right" at bounding box center [577, 140] width 14 height 14
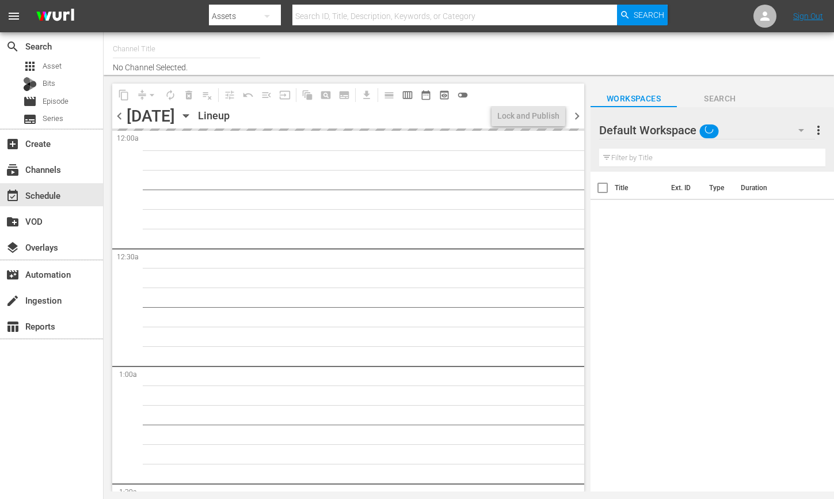
type input "YG TV (900)"
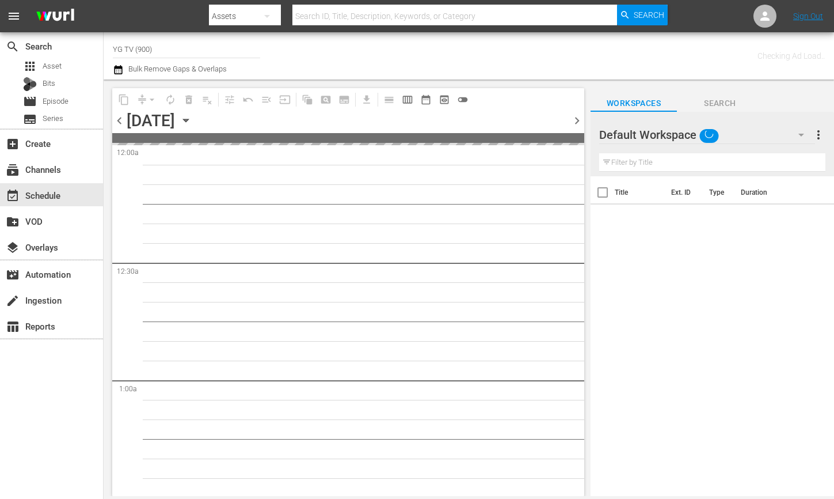
click at [753, 139] on div "Default Workspace" at bounding box center [707, 135] width 216 height 32
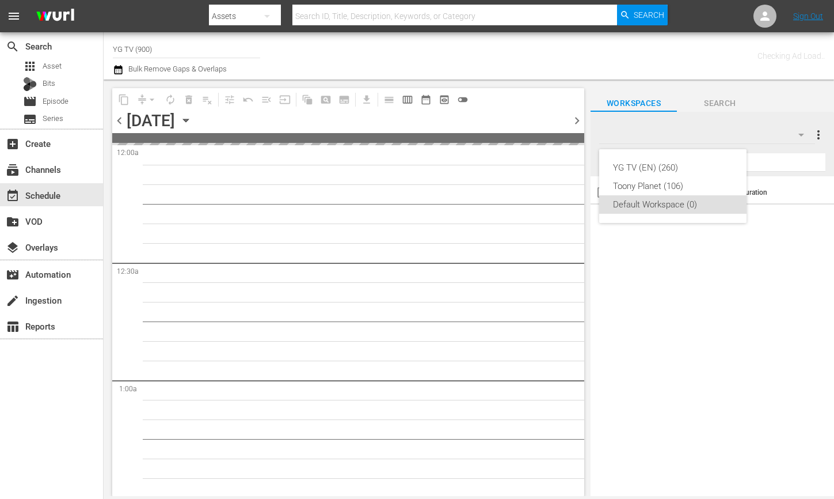
click at [286, 338] on div "YG TV (EN) (260) Toony Planet (106) Default Workspace (0)" at bounding box center [417, 249] width 834 height 499
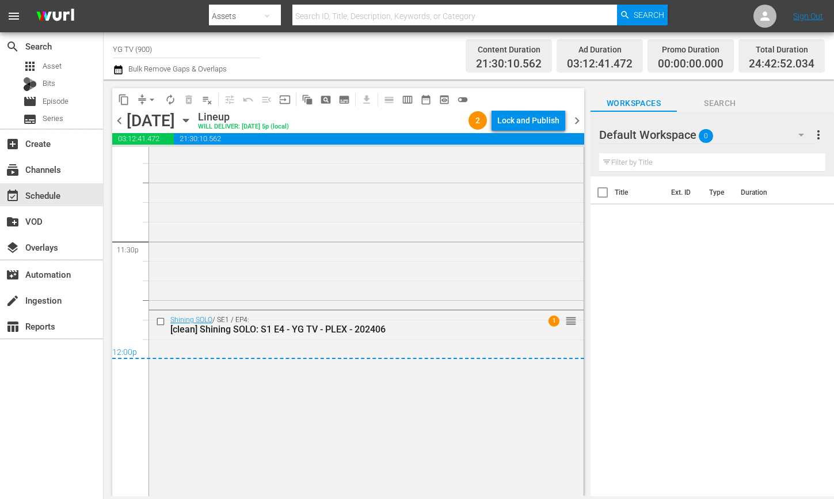
scroll to position [5483, 0]
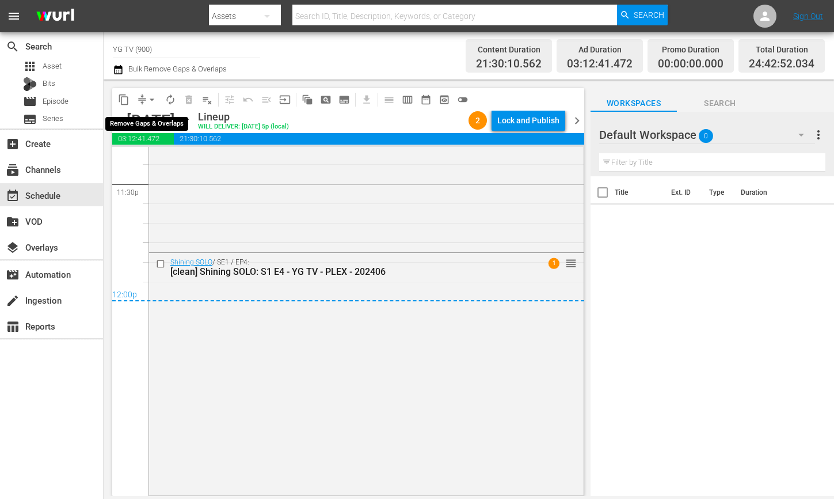
click at [150, 93] on button "arrow_drop_down" at bounding box center [152, 99] width 18 height 18
click at [163, 163] on li "Align to End of Previous Day" at bounding box center [152, 160] width 121 height 19
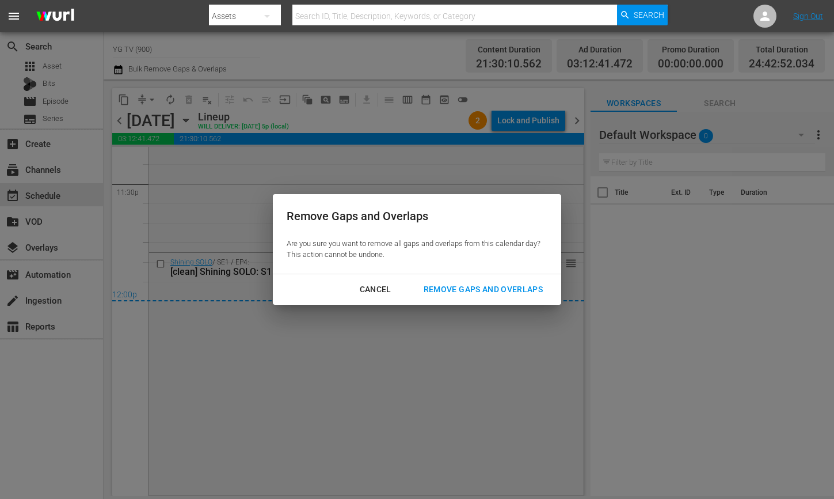
click at [497, 282] on div "Remove Gaps and Overlaps" at bounding box center [484, 289] width 138 height 14
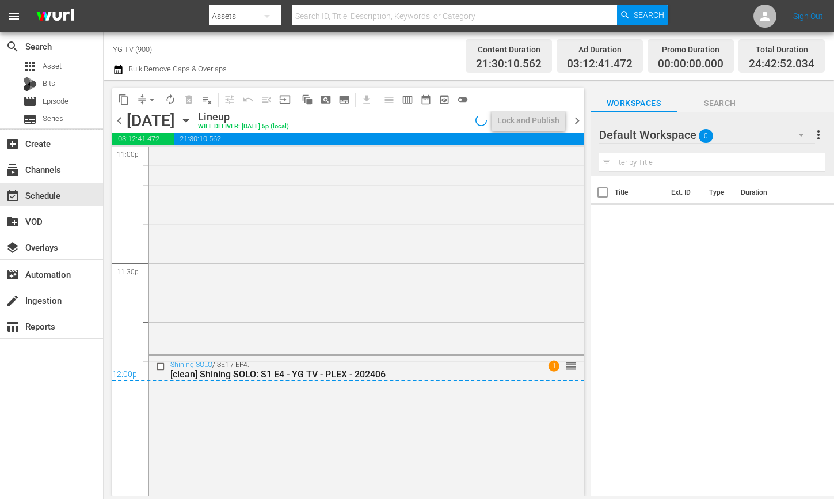
scroll to position [5507, 0]
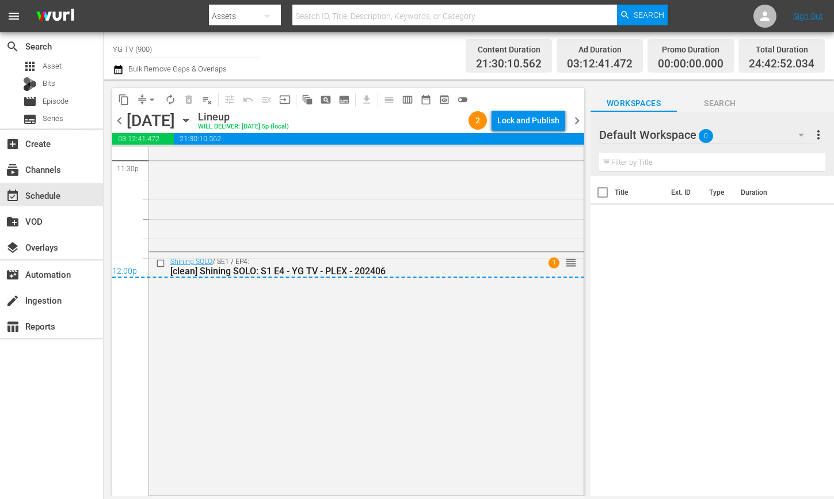
click at [408, 379] on div "Shining SOLO / SE1 / EP4: [clean] Shining SOLO: S1 E4 - YG TV - PLEX - 202406 1…" at bounding box center [366, 372] width 435 height 240
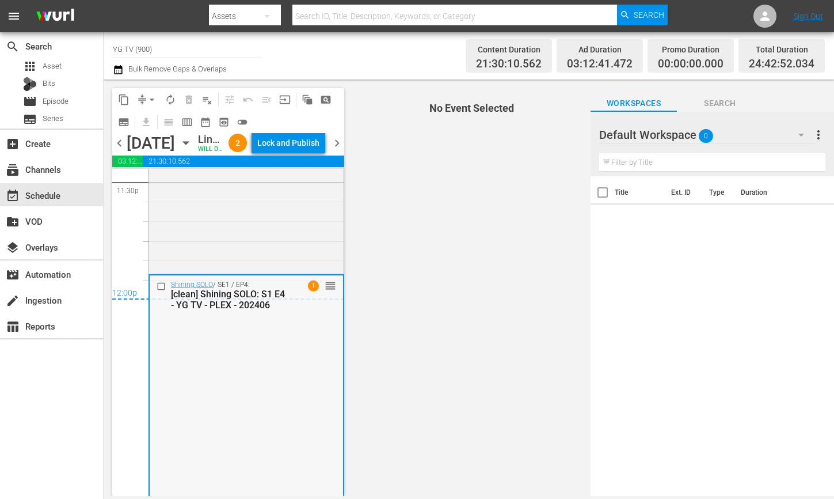
click at [209, 370] on div "Shining SOLO / SE1 / EP4: [clean] Shining SOLO: S1 E4 - YG TV - PLEX - 202406 1…" at bounding box center [246, 395] width 193 height 240
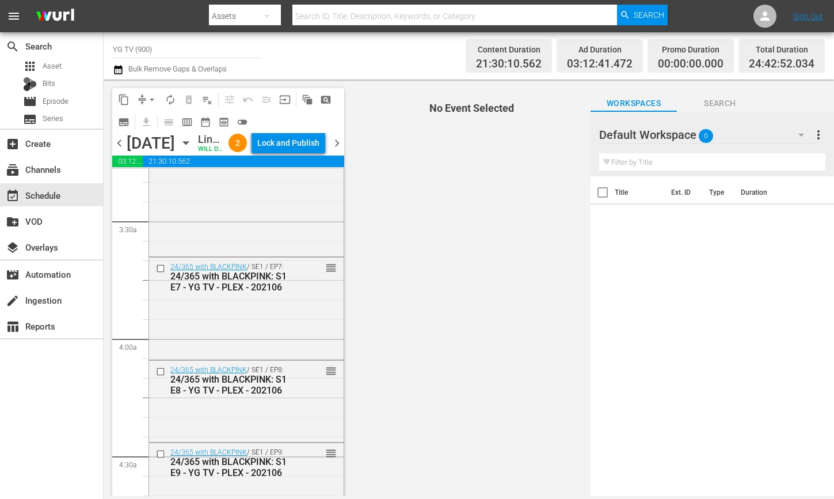
scroll to position [0, 0]
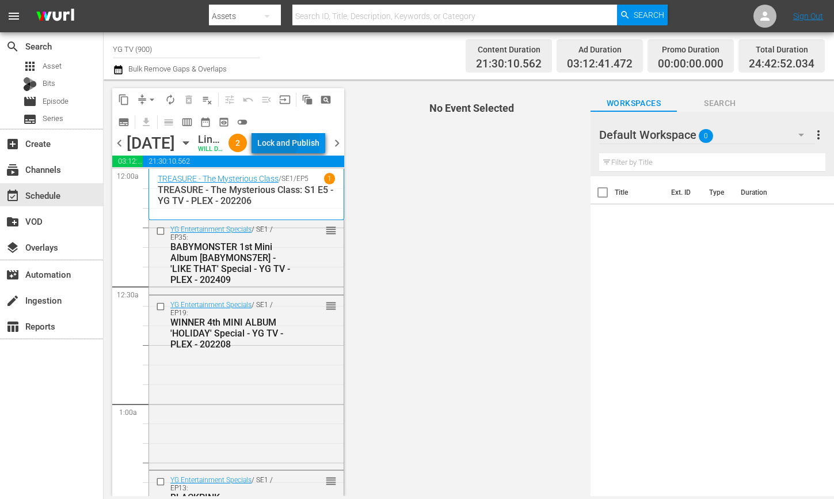
click at [302, 140] on div "Lock and Publish" at bounding box center [288, 142] width 62 height 21
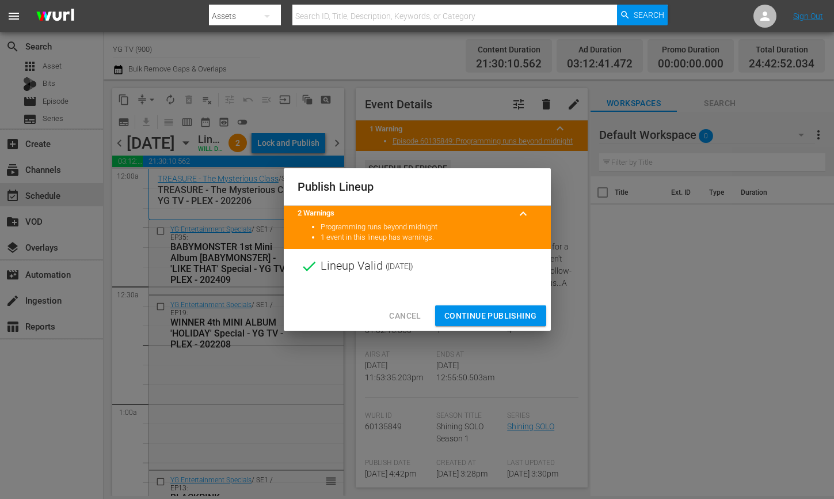
click at [495, 312] on span "Continue Publishing" at bounding box center [490, 316] width 93 height 14
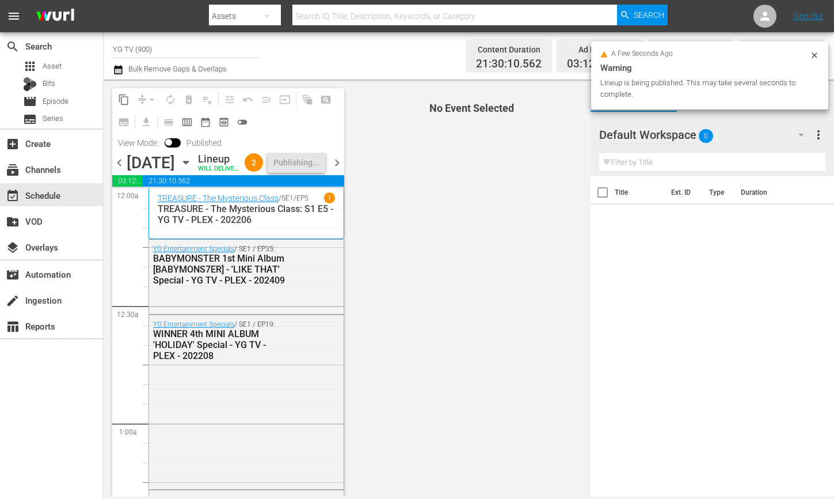
click at [335, 169] on span "chevron_right" at bounding box center [337, 162] width 14 height 14
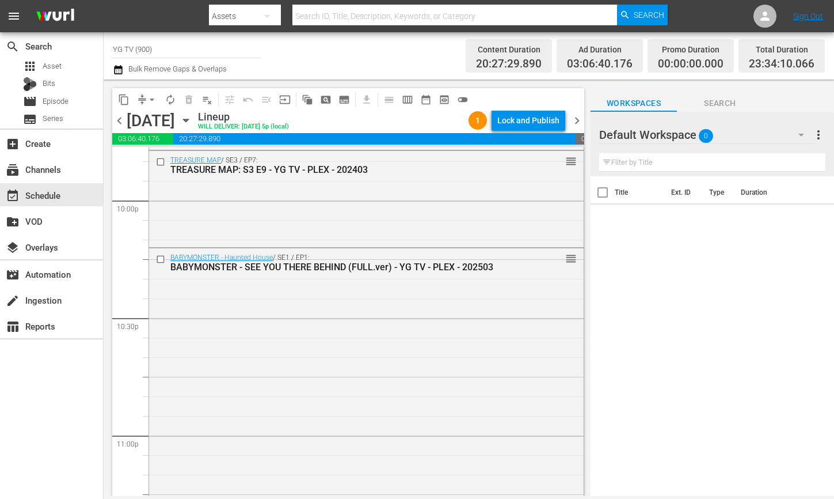
scroll to position [5383, 0]
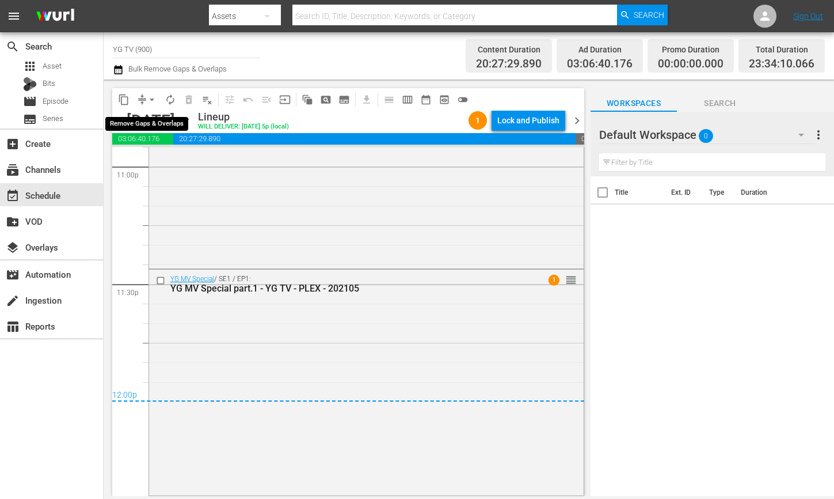
click at [153, 95] on span "arrow_drop_down" at bounding box center [152, 100] width 12 height 12
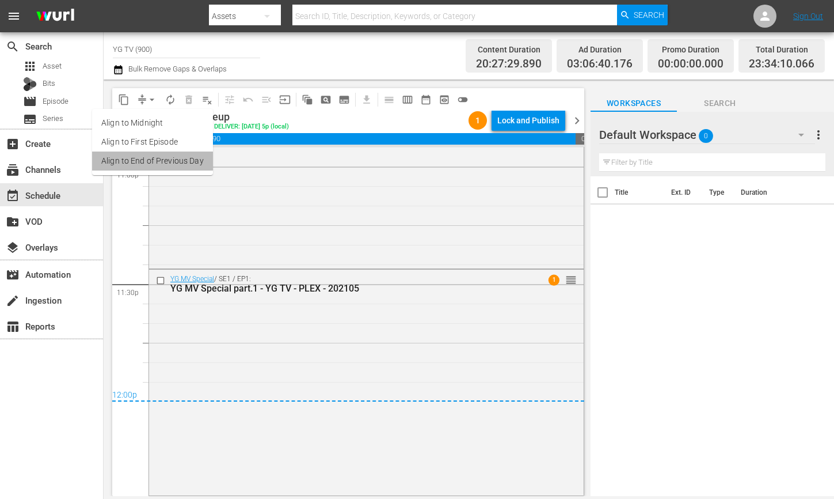
click at [167, 166] on li "Align to End of Previous Day" at bounding box center [152, 160] width 121 height 19
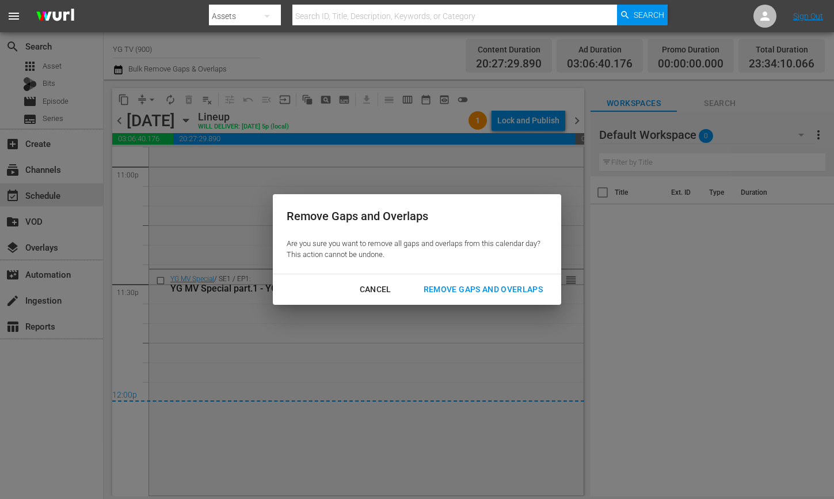
click at [469, 284] on div "Remove Gaps and Overlaps" at bounding box center [484, 289] width 138 height 14
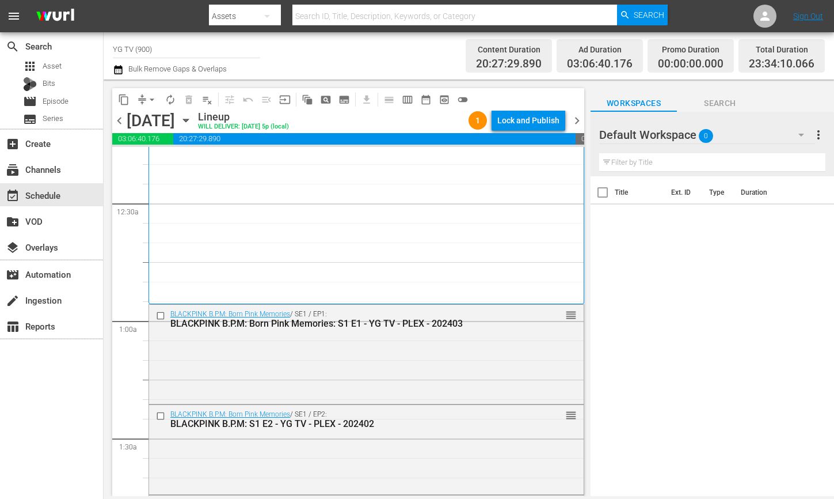
scroll to position [0, 0]
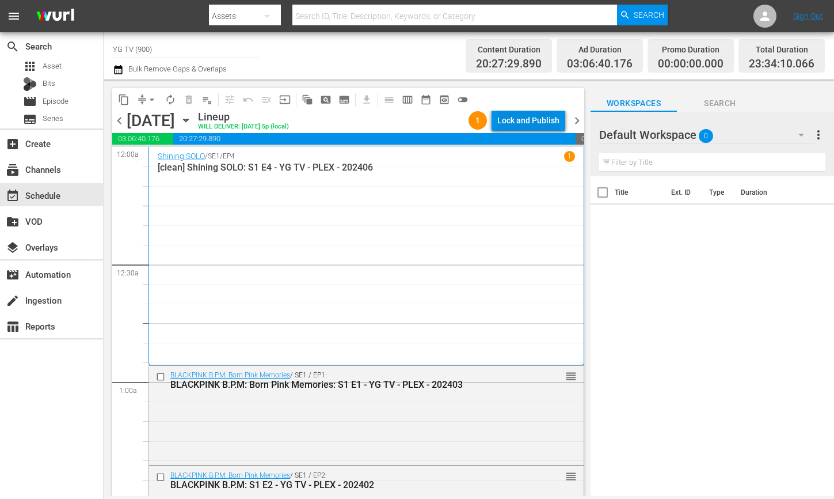
click at [539, 123] on div "Lock and Publish" at bounding box center [528, 120] width 62 height 21
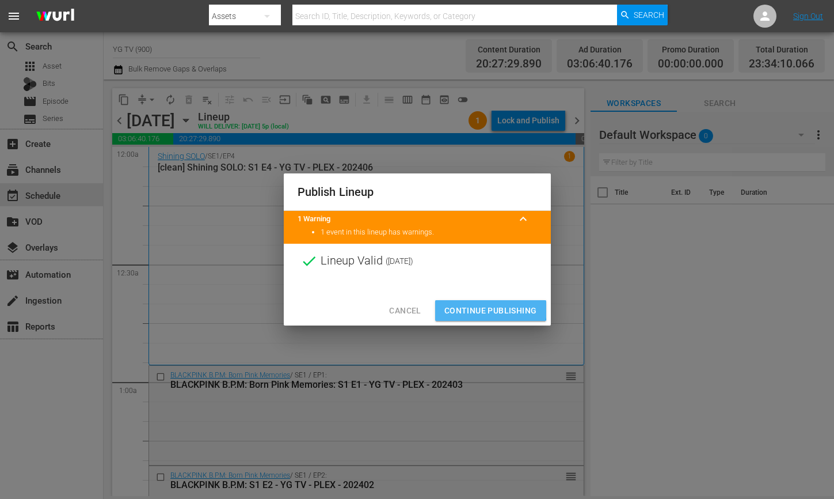
click at [490, 309] on span "Continue Publishing" at bounding box center [490, 310] width 93 height 14
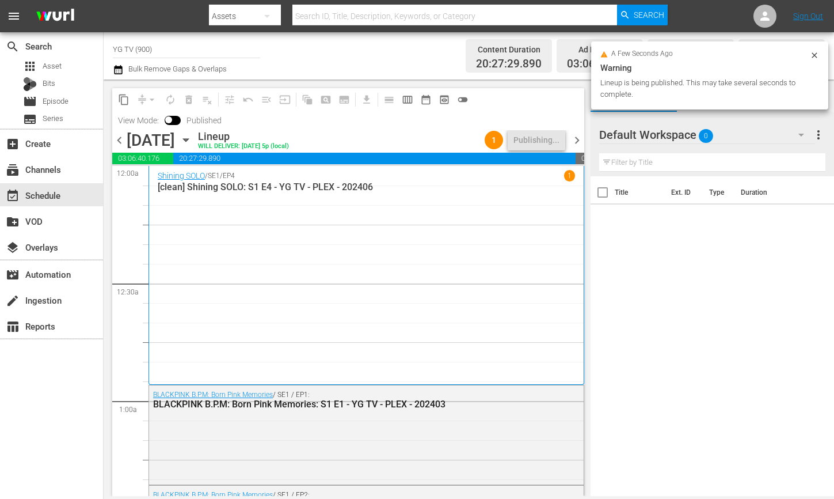
click at [573, 137] on span "chevron_right" at bounding box center [577, 140] width 14 height 14
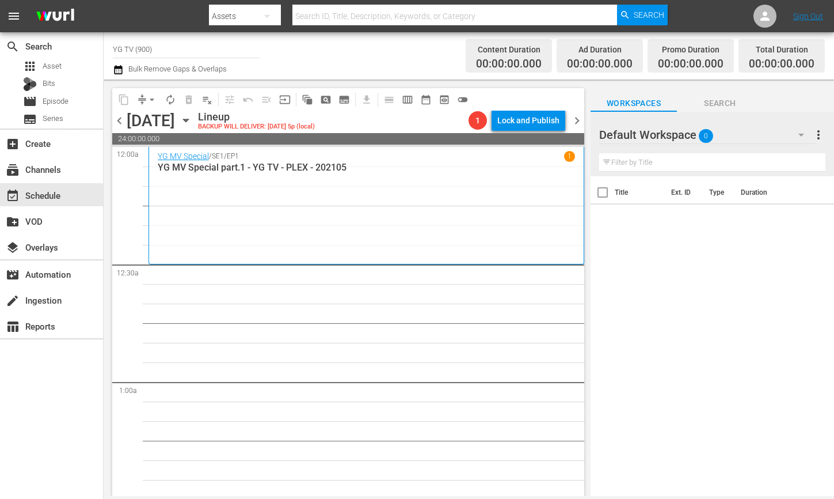
click at [313, 214] on div "YG MV Special / SE1 / EP1 1 YG MV Special part.1 - YG TV - PLEX - 202105" at bounding box center [366, 205] width 417 height 109
